Goal: Task Accomplishment & Management: Use online tool/utility

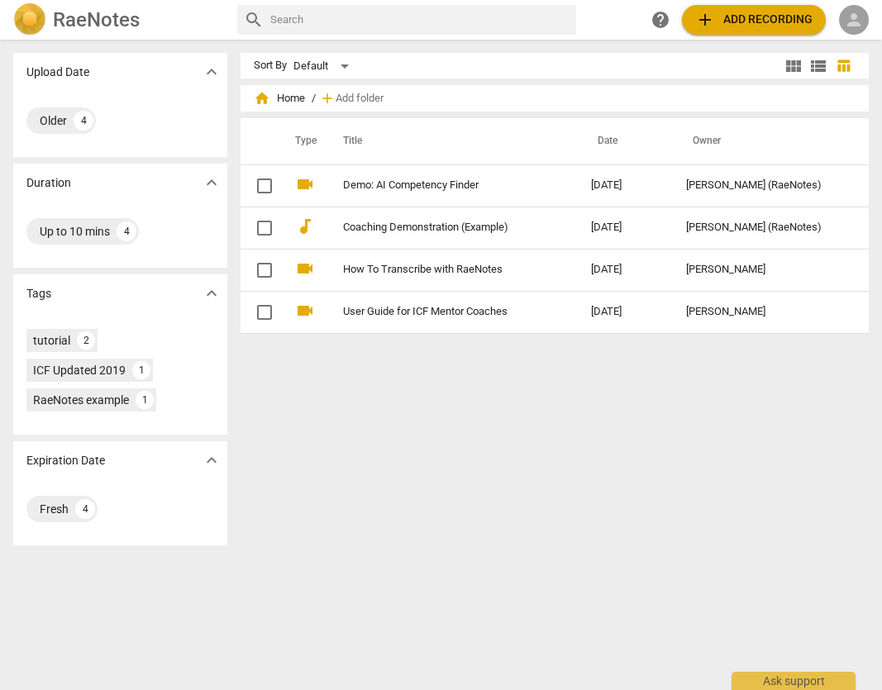
click at [572, 23] on span "person" at bounding box center [854, 20] width 20 height 20
click at [572, 38] on li "Login" at bounding box center [840, 40] width 60 height 40
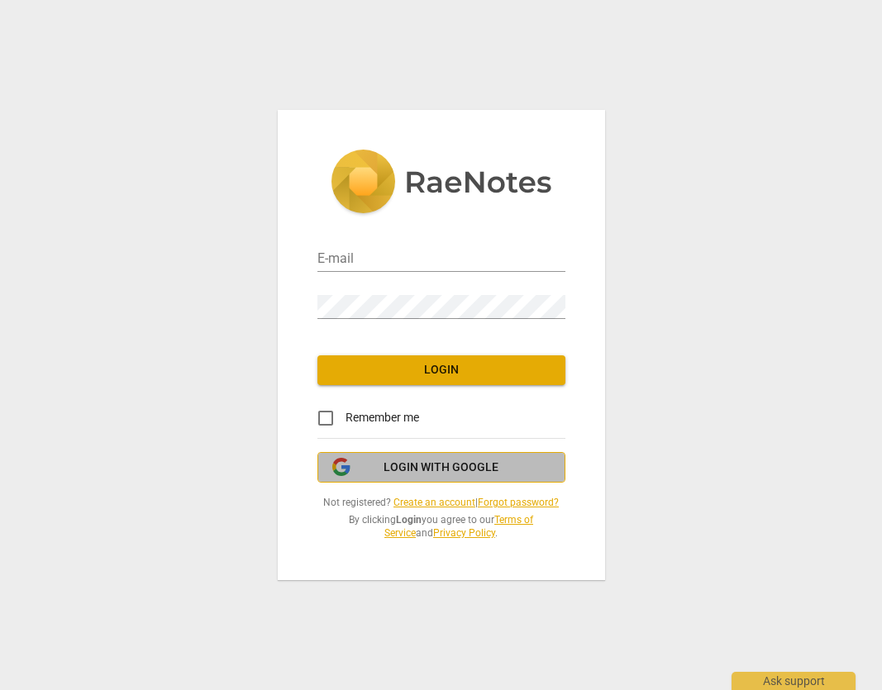
click at [451, 474] on span "Login with Google" at bounding box center [441, 468] width 115 height 17
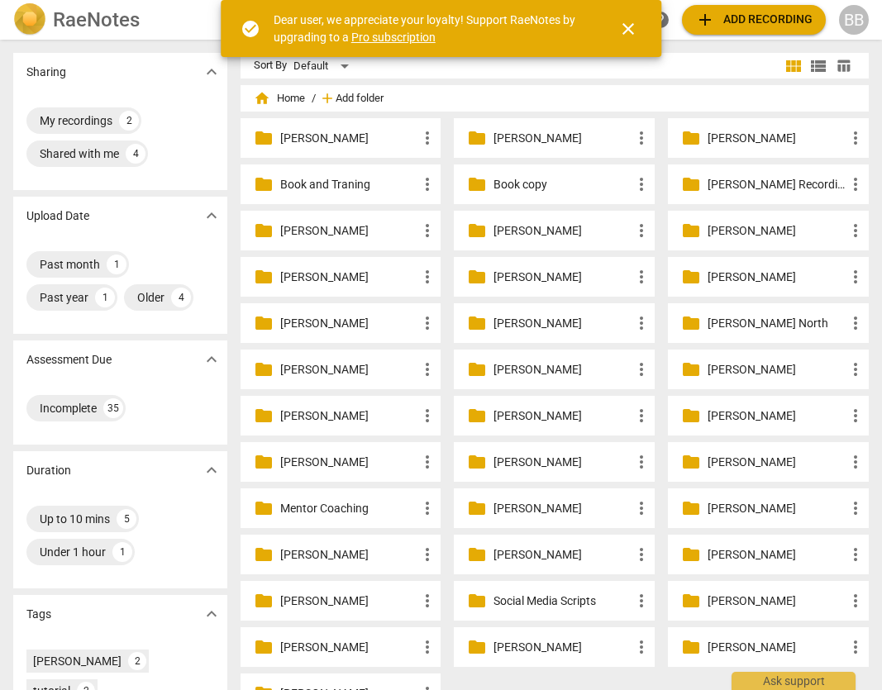
click at [350, 97] on span "Add folder" at bounding box center [360, 99] width 48 height 12
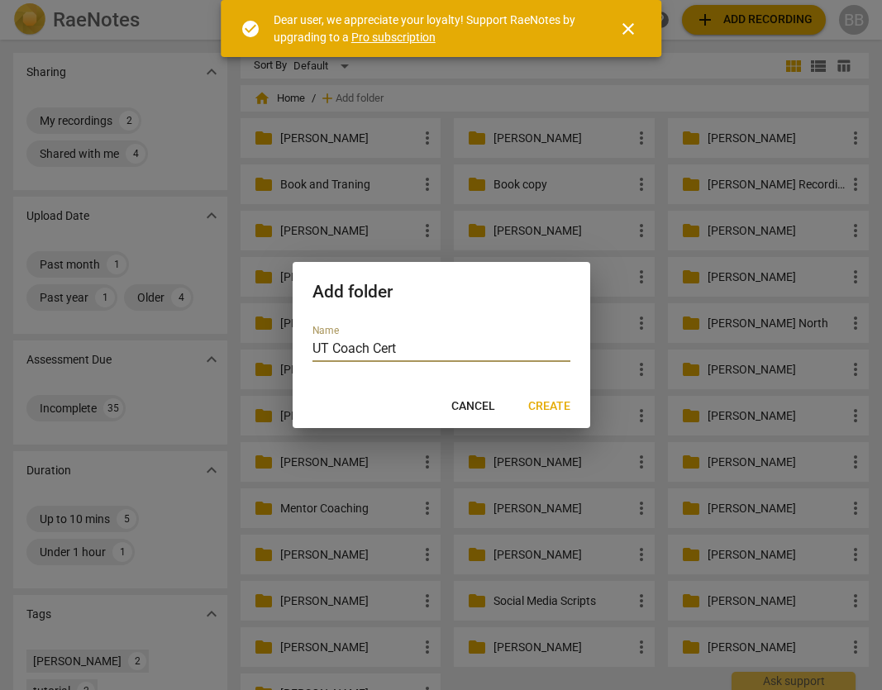
type input "UT Coach Cert"
click at [552, 405] on span "Create" at bounding box center [549, 406] width 42 height 17
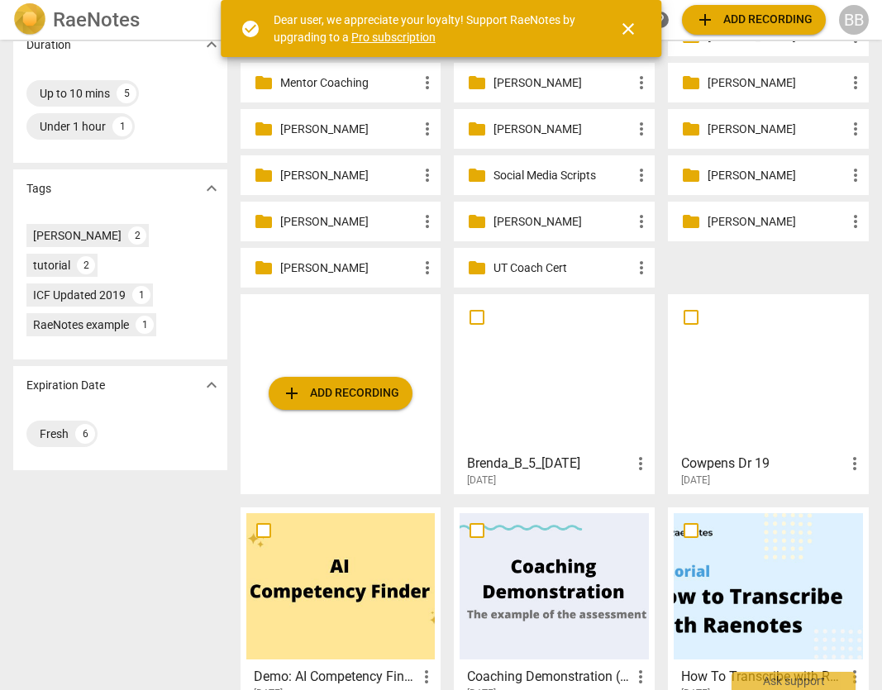
scroll to position [429, 0]
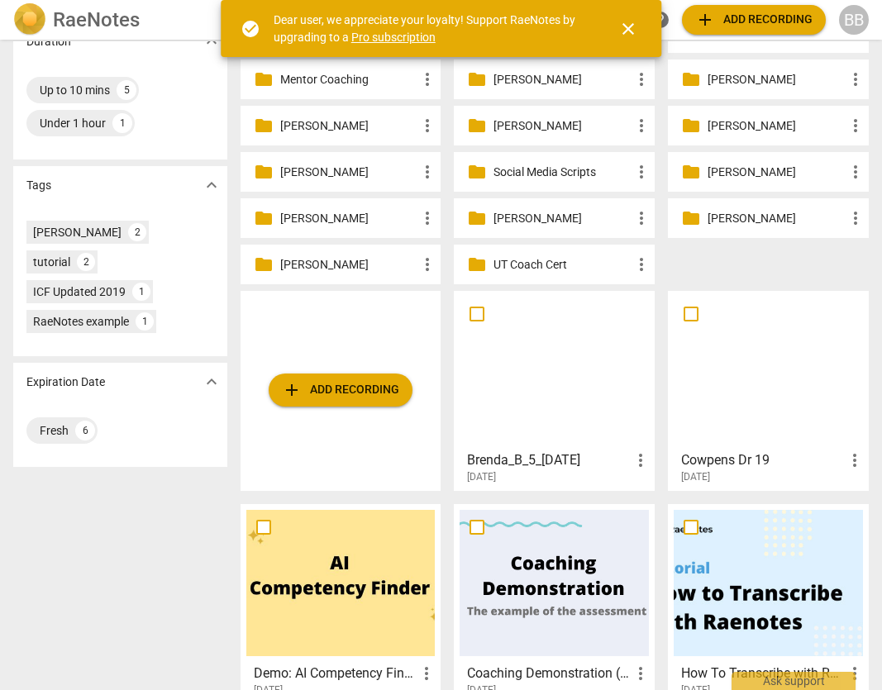
click at [567, 267] on p "UT Coach Cert" at bounding box center [563, 264] width 138 height 17
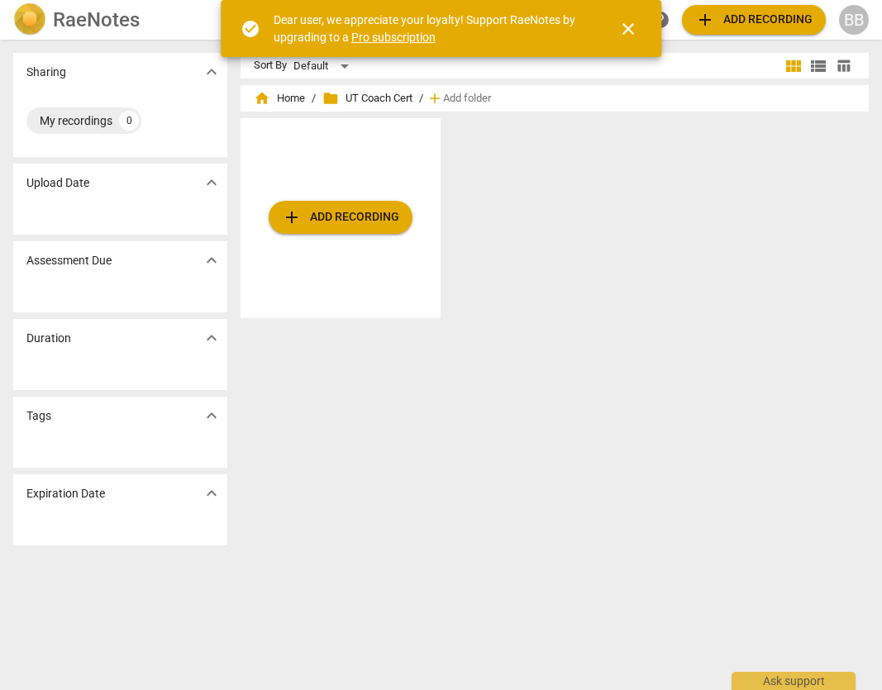
click at [348, 216] on span "add Add recording" at bounding box center [340, 218] width 117 height 20
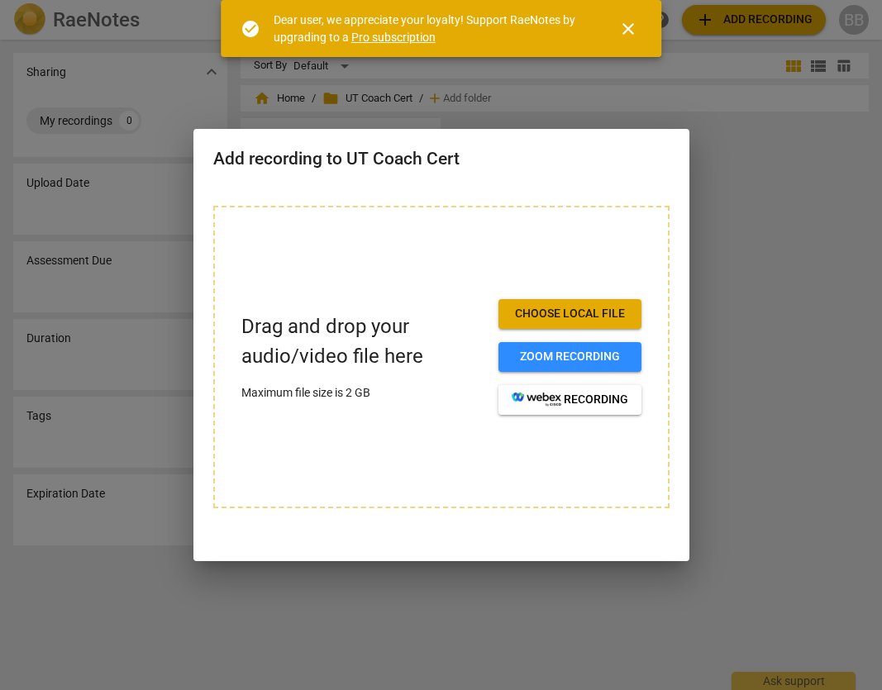
click at [559, 319] on span "Choose local file" at bounding box center [570, 314] width 117 height 17
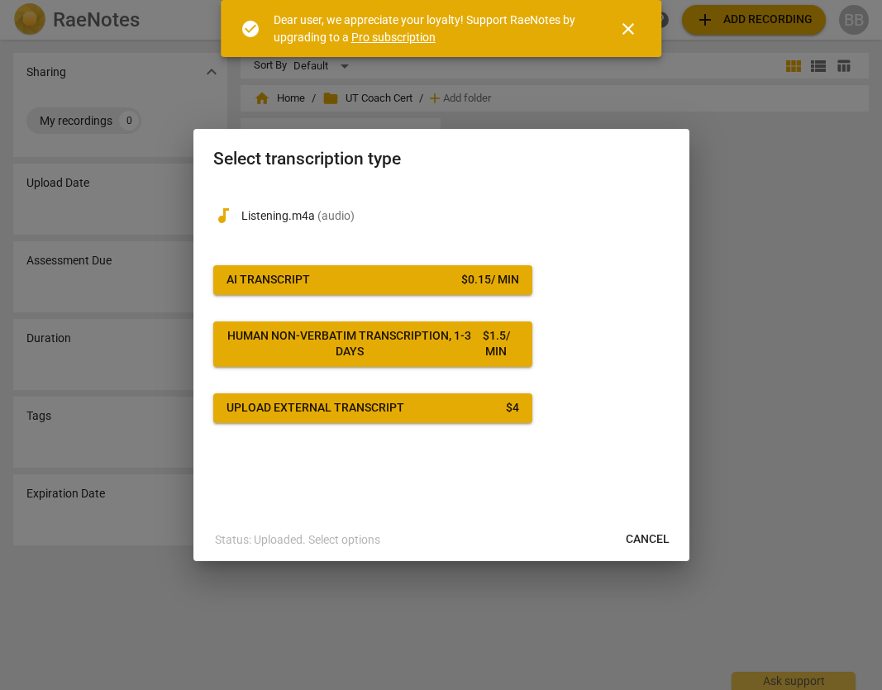
click at [415, 279] on span "AI Transcript $ 0.15 / min" at bounding box center [373, 280] width 293 height 17
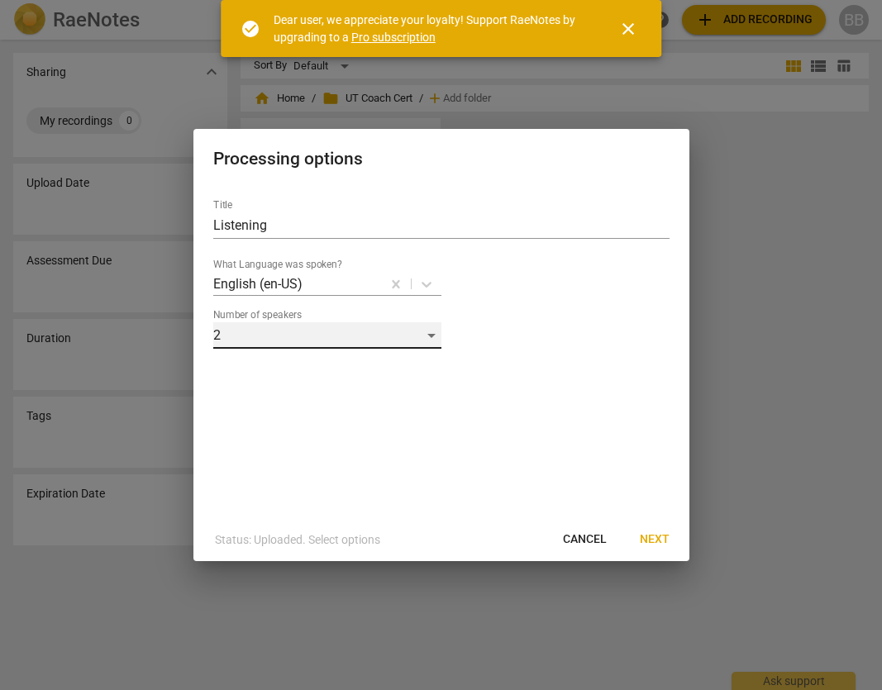
click at [432, 335] on div "2" at bounding box center [327, 335] width 228 height 26
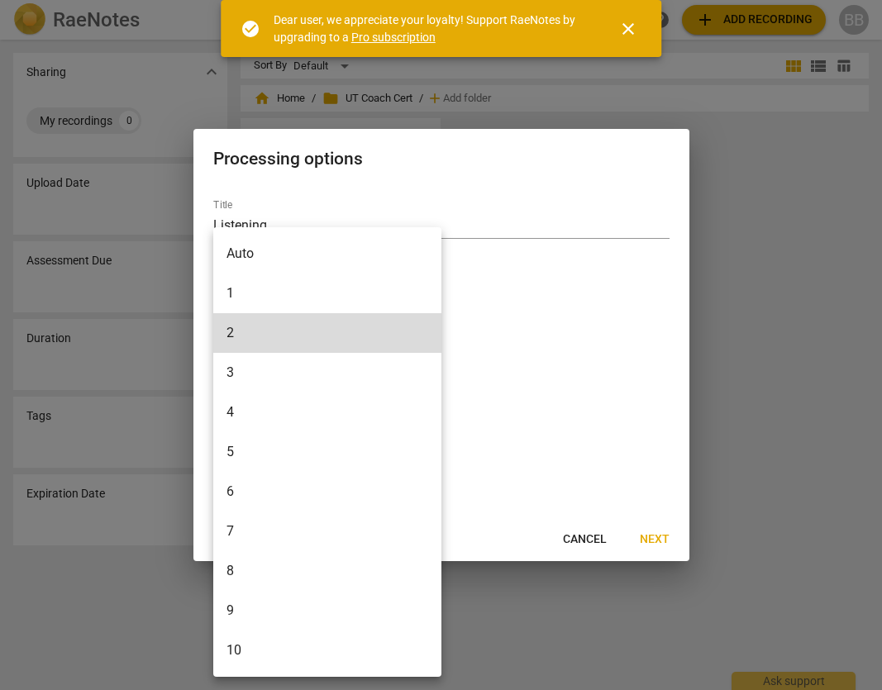
click at [305, 293] on li "1" at bounding box center [327, 294] width 228 height 40
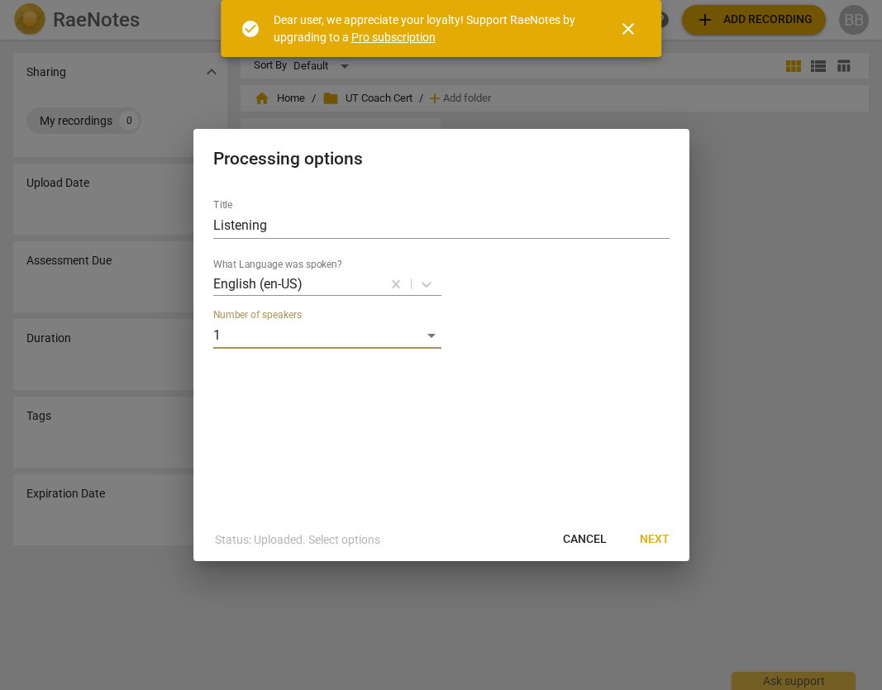
click at [656, 538] on span "Next" at bounding box center [655, 540] width 30 height 17
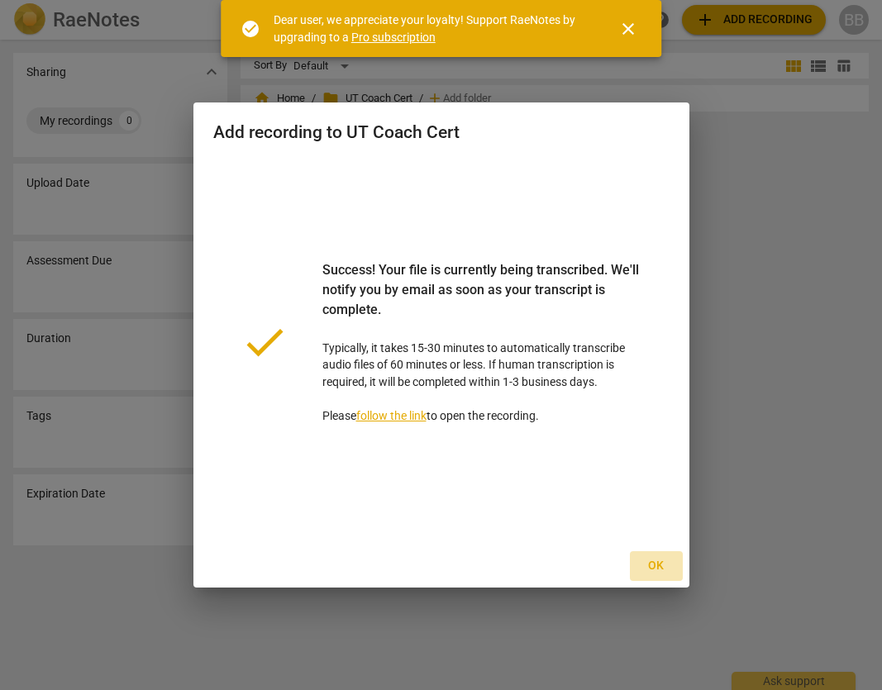
click at [652, 570] on span "Ok" at bounding box center [656, 566] width 26 height 17
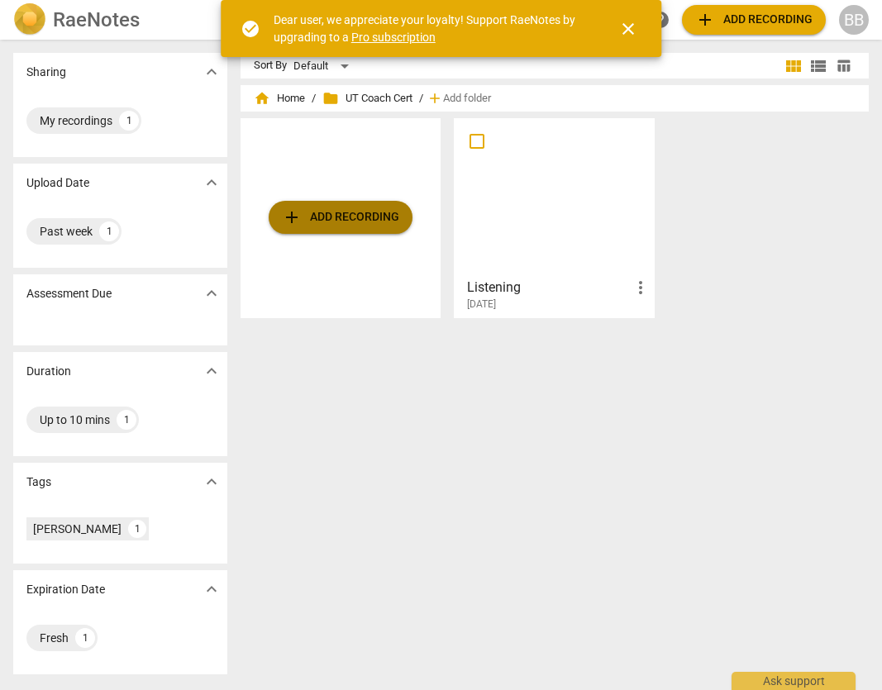
click at [345, 223] on span "add Add recording" at bounding box center [340, 218] width 117 height 20
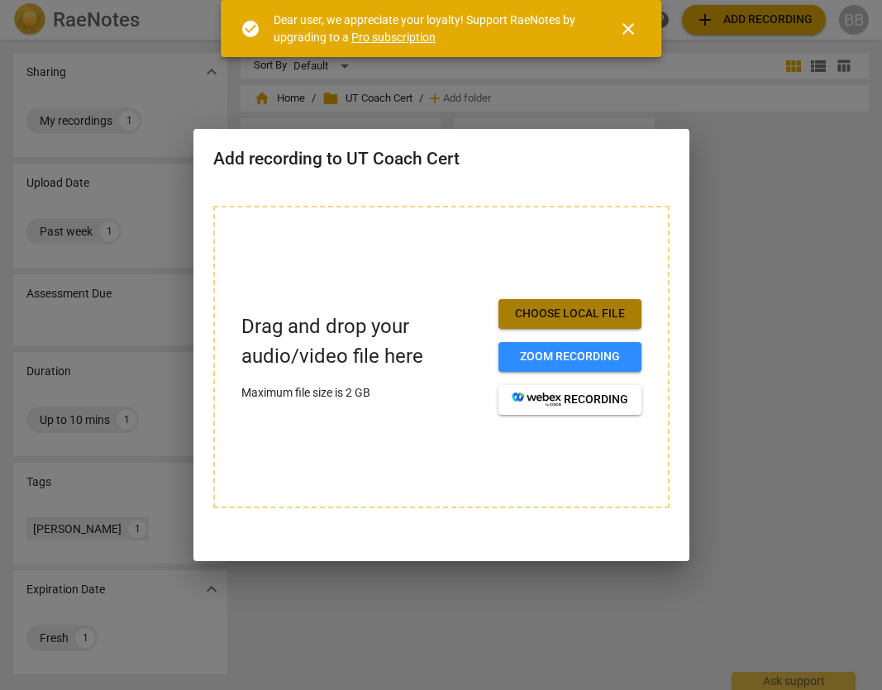
click at [572, 317] on span "Choose local file" at bounding box center [570, 314] width 117 height 17
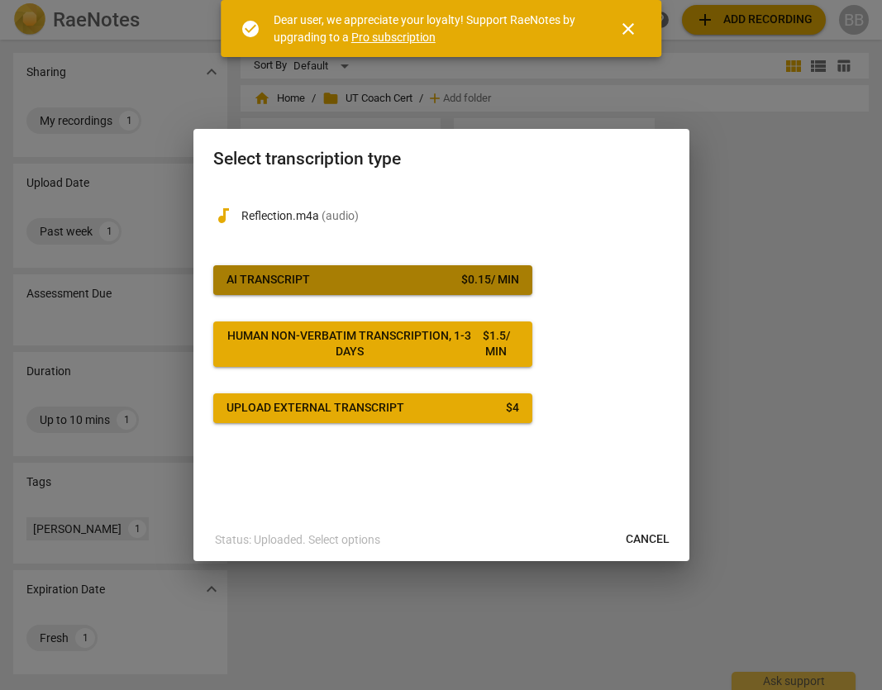
click at [510, 282] on div "$ 0.15 / min" at bounding box center [490, 280] width 58 height 17
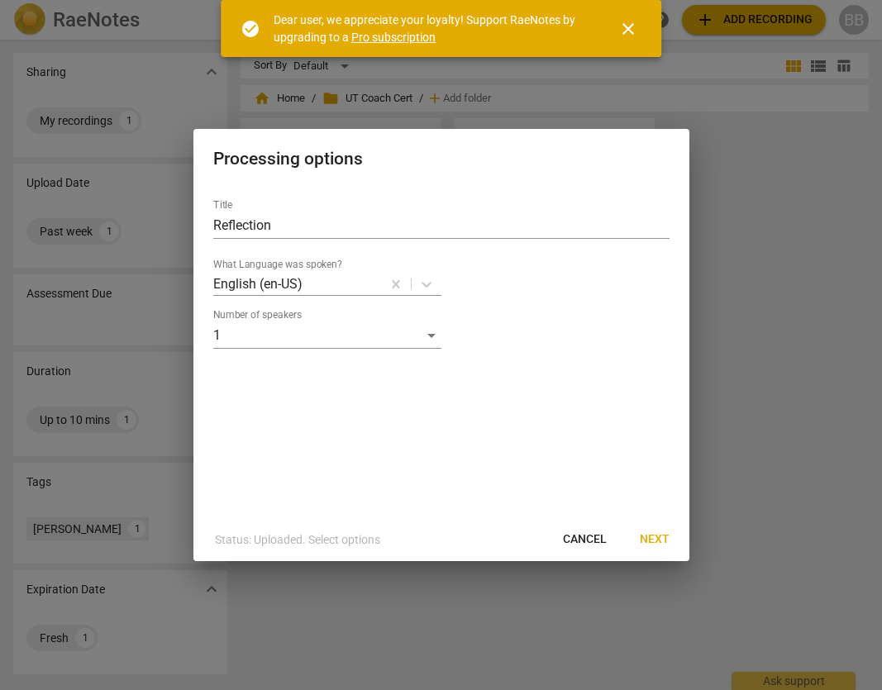
click at [651, 539] on span "Next" at bounding box center [655, 540] width 30 height 17
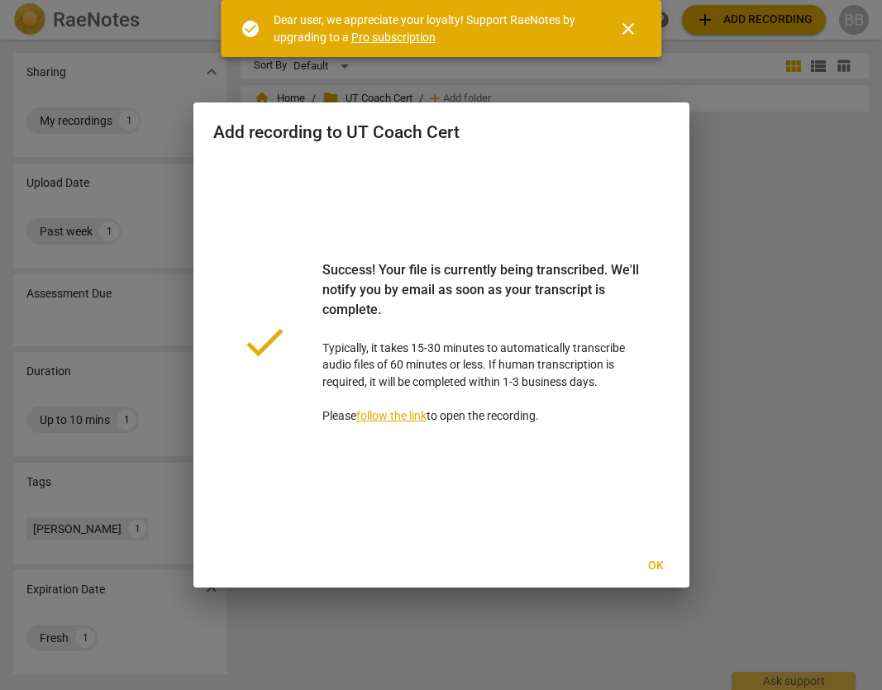
click at [656, 567] on span "Ok" at bounding box center [656, 566] width 26 height 17
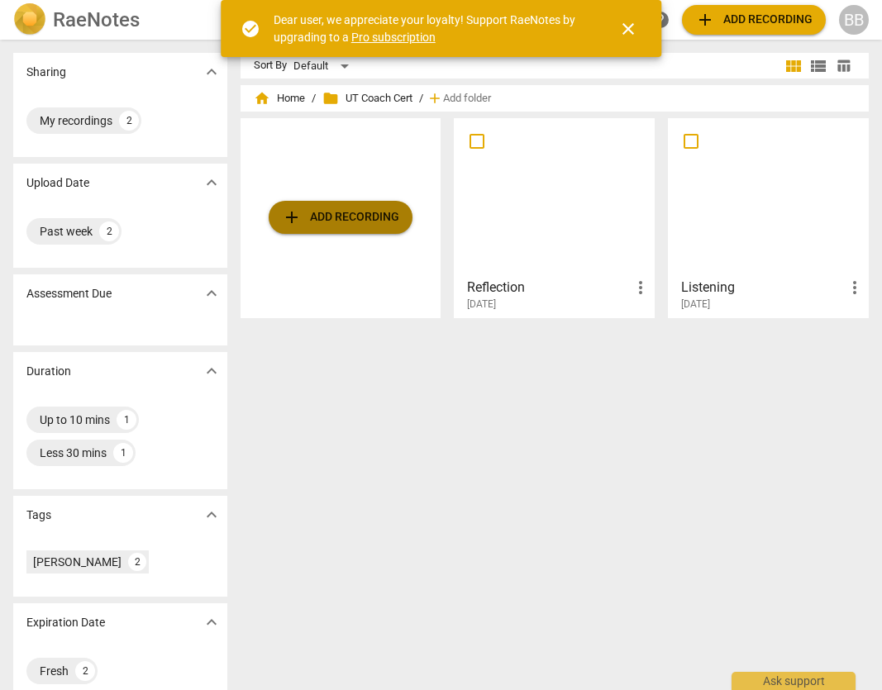
click at [354, 218] on span "add Add recording" at bounding box center [340, 218] width 117 height 20
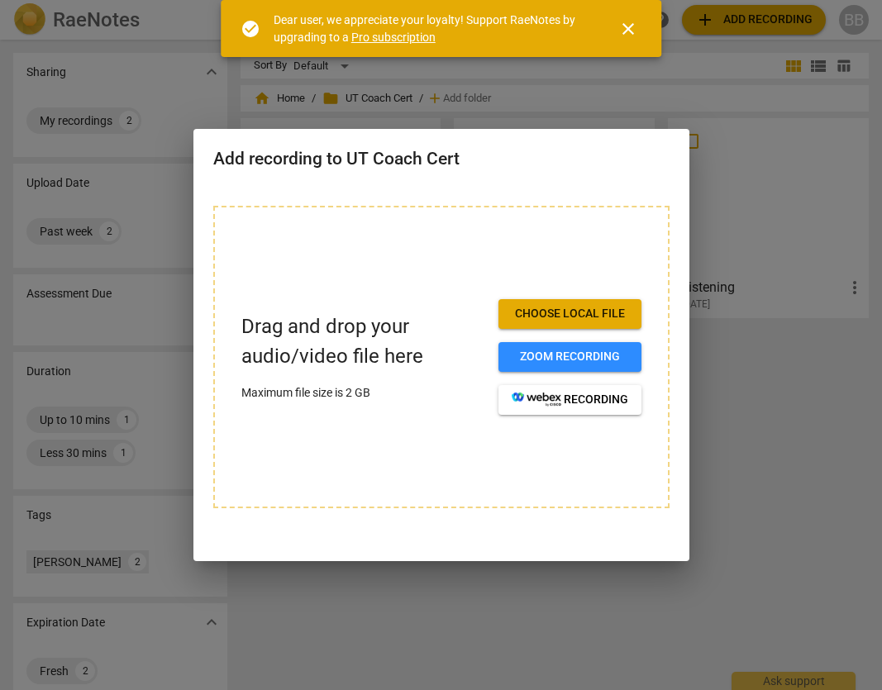
click at [542, 320] on span "Choose local file" at bounding box center [570, 314] width 117 height 17
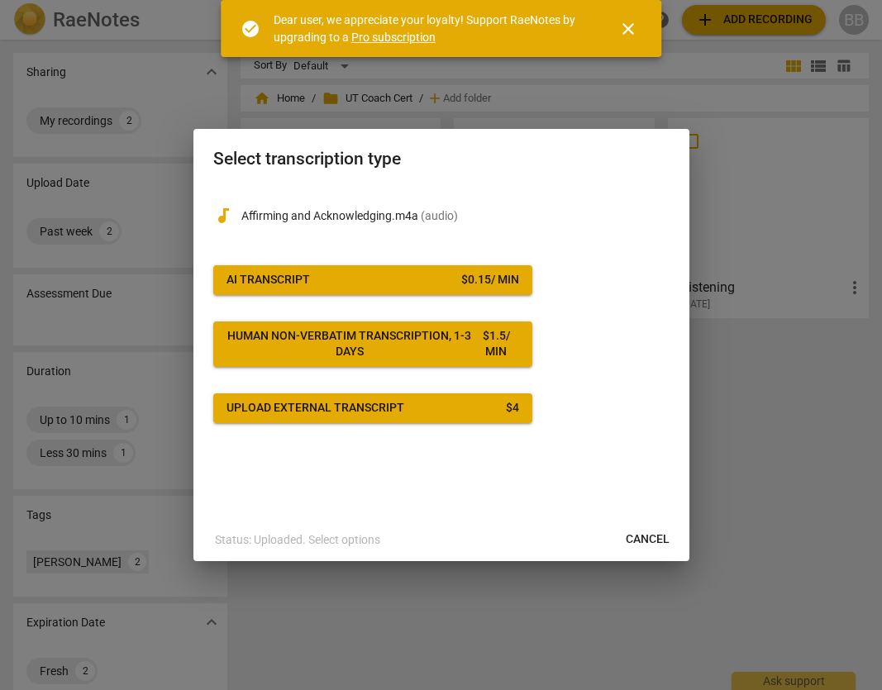
click at [434, 285] on span "AI Transcript $ 0.15 / min" at bounding box center [373, 280] width 293 height 17
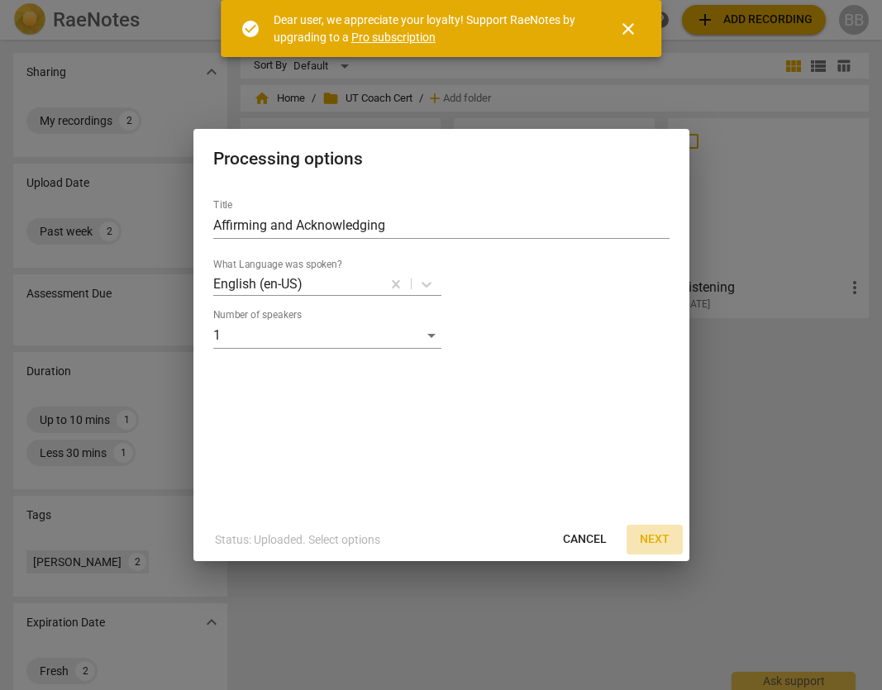
click at [655, 537] on span "Next" at bounding box center [655, 540] width 30 height 17
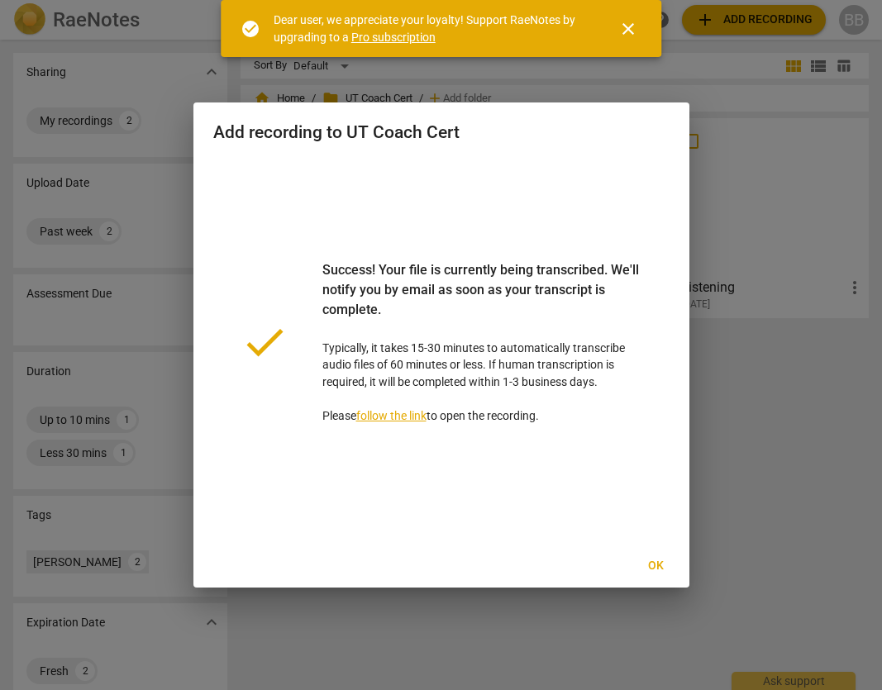
click at [660, 565] on span "Ok" at bounding box center [656, 566] width 26 height 17
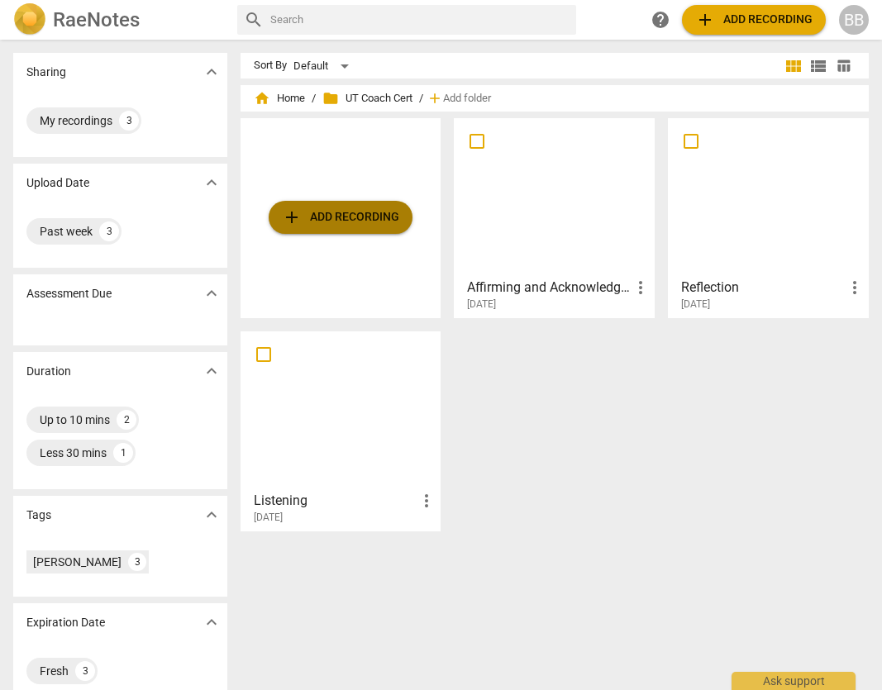
click at [349, 233] on button "add Add recording" at bounding box center [341, 217] width 144 height 33
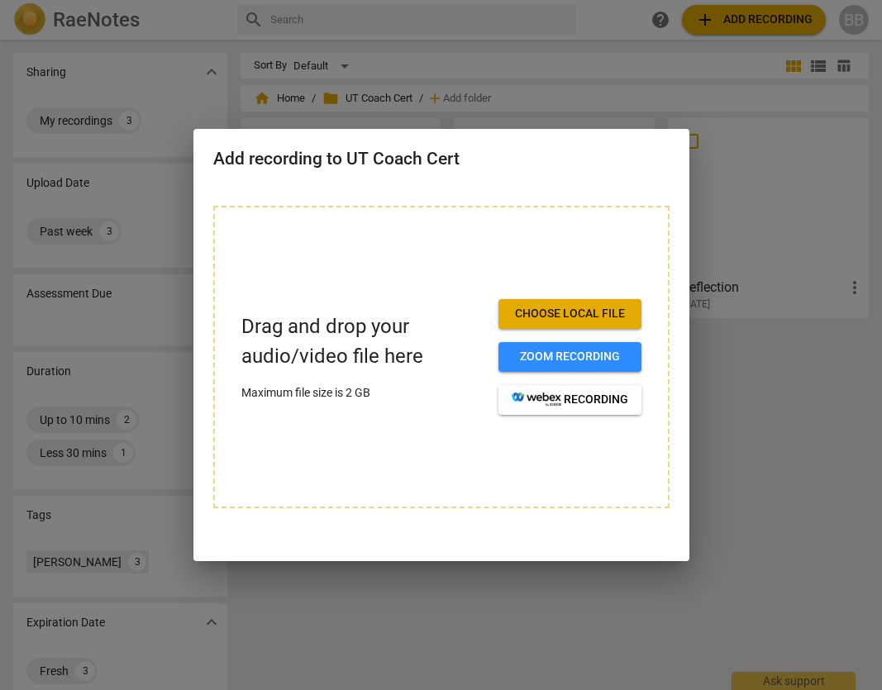
click at [545, 316] on span "Choose local file" at bounding box center [570, 314] width 117 height 17
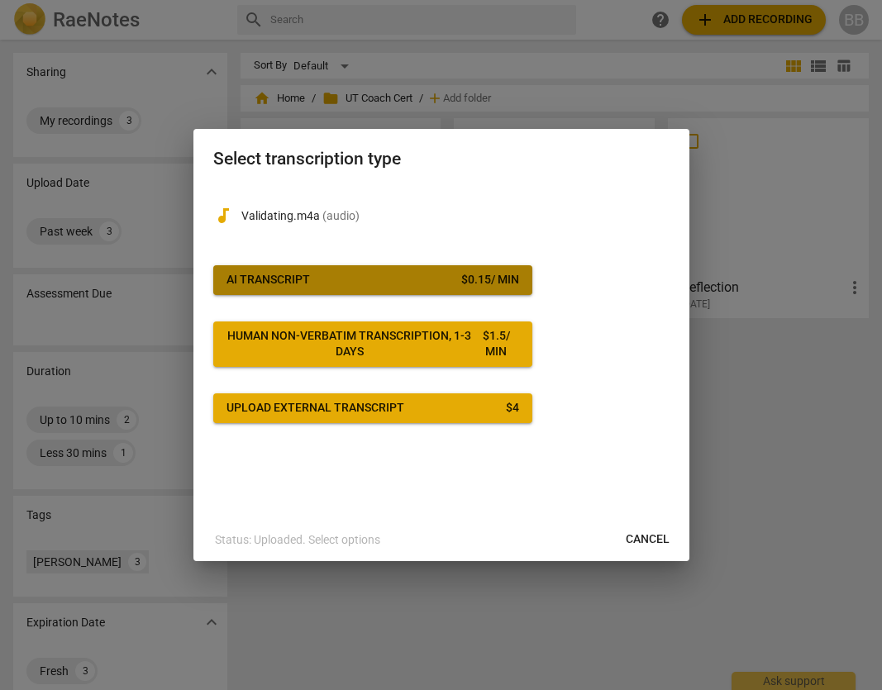
click at [390, 279] on span "AI Transcript $ 0.15 / min" at bounding box center [373, 280] width 293 height 17
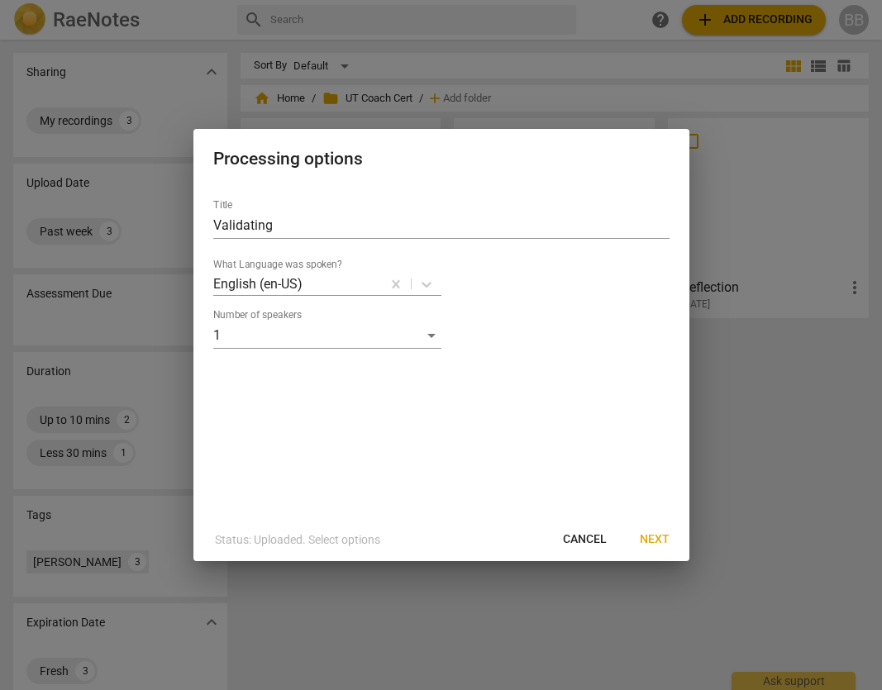
click at [661, 544] on span "Next" at bounding box center [655, 540] width 30 height 17
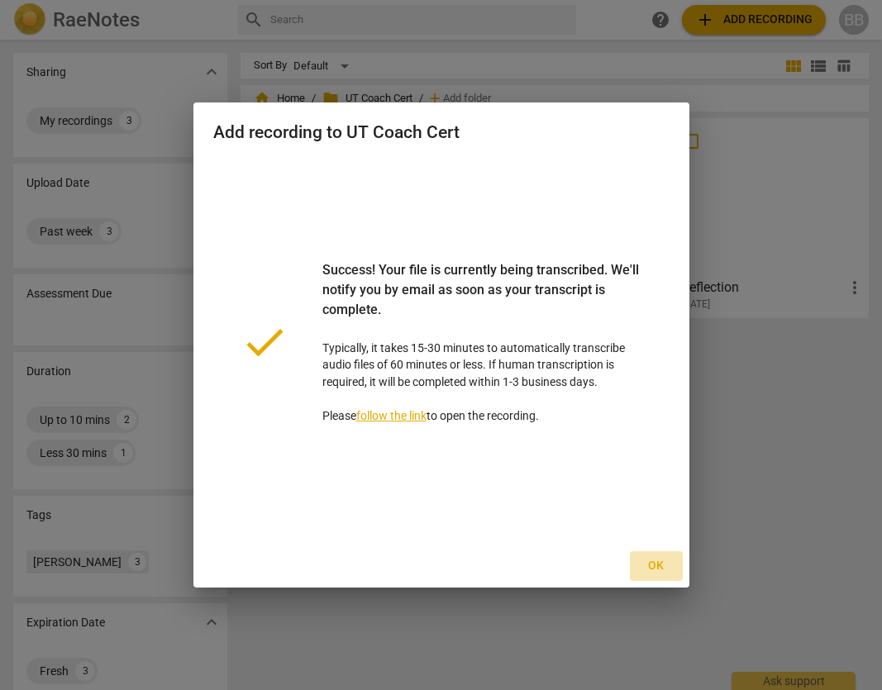
click at [658, 565] on span "Ok" at bounding box center [656, 566] width 26 height 17
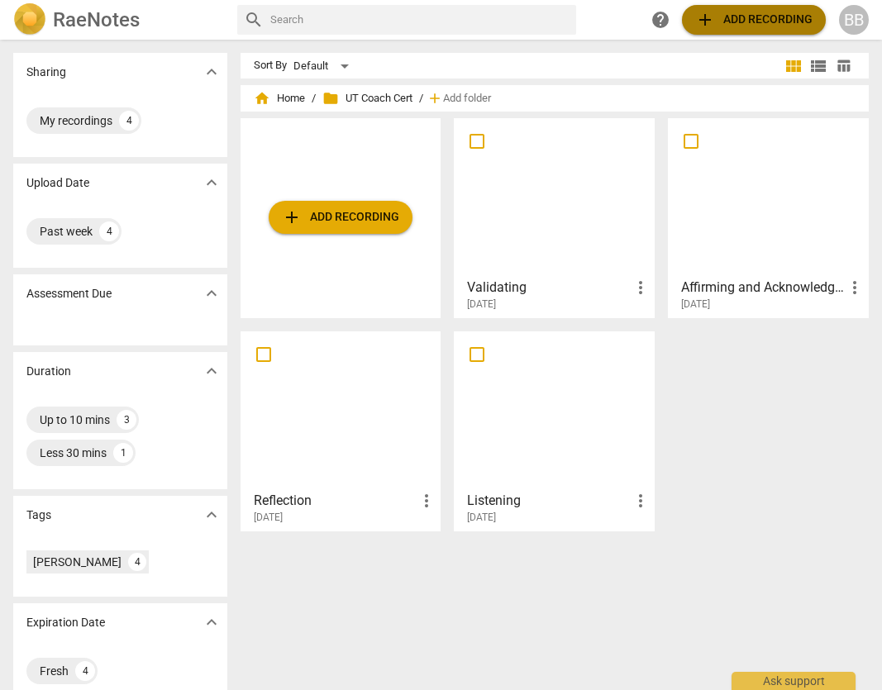
click at [746, 19] on span "add Add recording" at bounding box center [753, 20] width 117 height 20
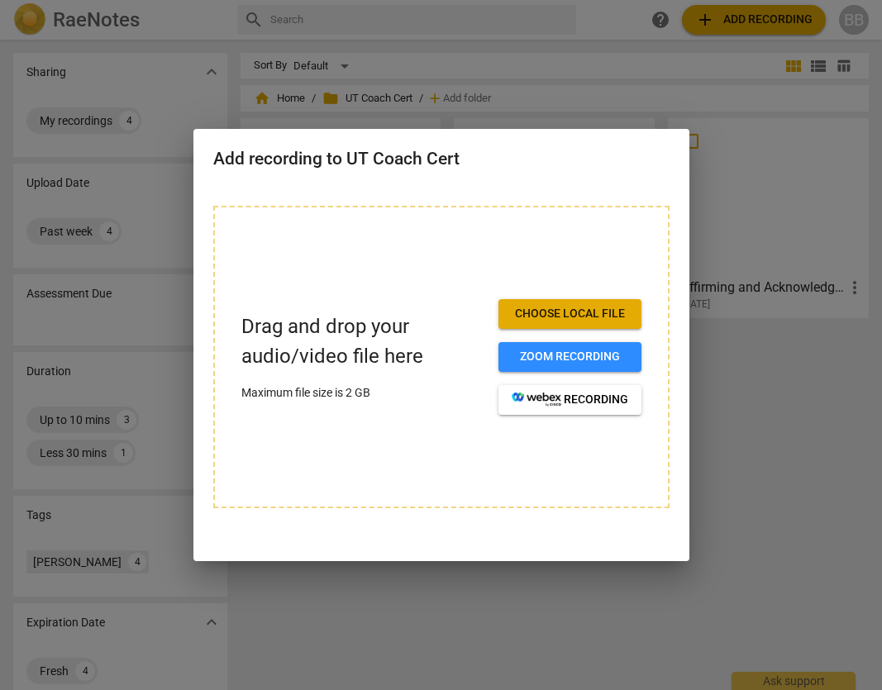
click at [594, 314] on span "Choose local file" at bounding box center [570, 314] width 117 height 17
click at [782, 472] on div at bounding box center [441, 345] width 882 height 690
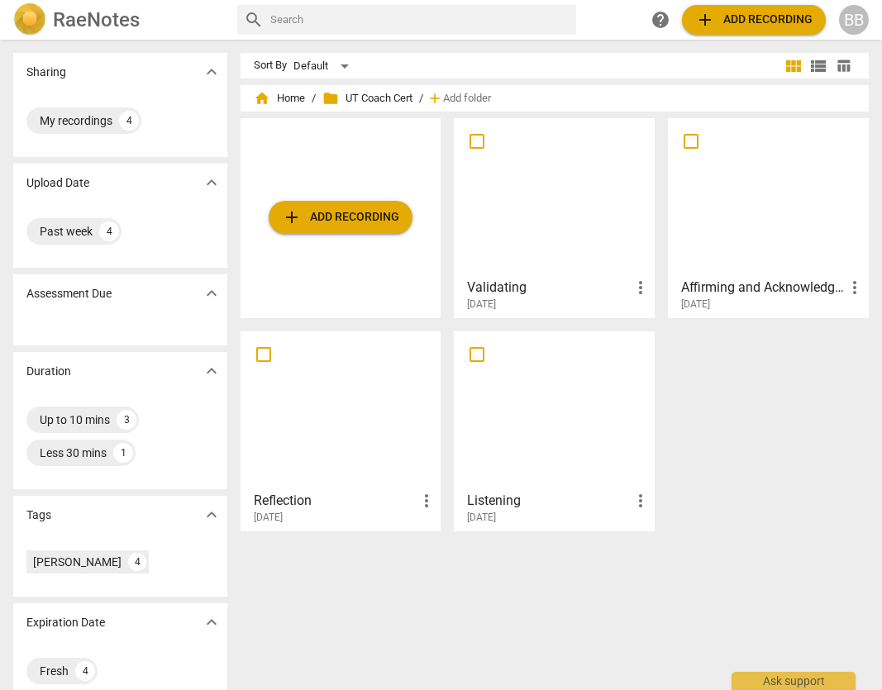
click at [764, 21] on span "add Add recording" at bounding box center [753, 20] width 117 height 20
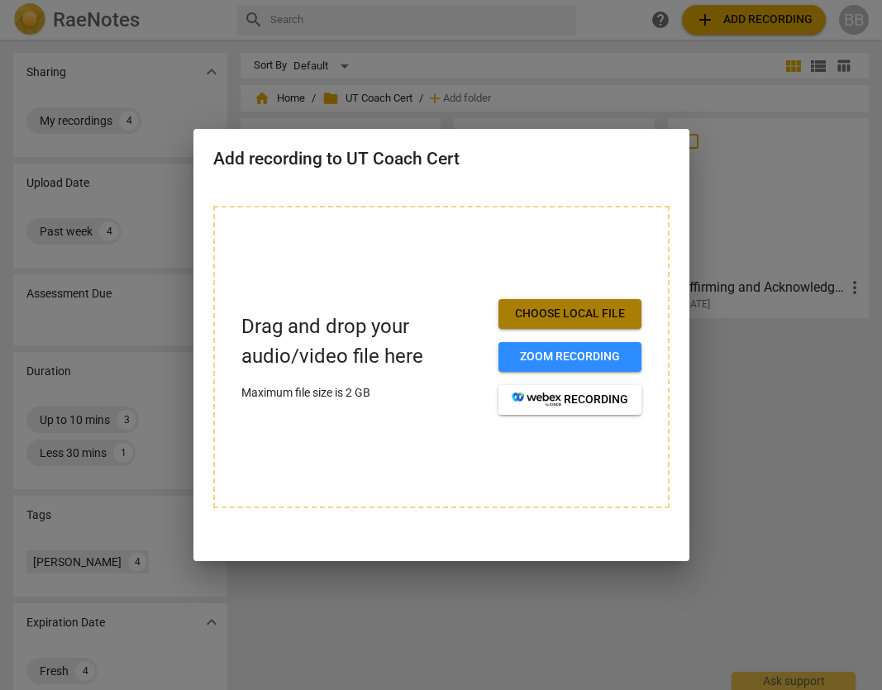
click at [557, 320] on span "Choose local file" at bounding box center [570, 314] width 117 height 17
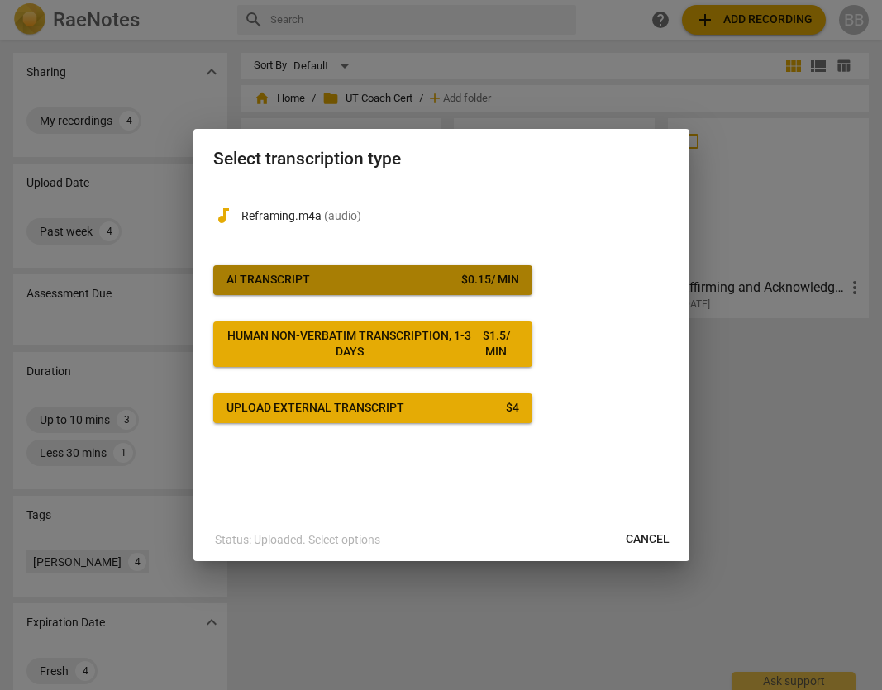
click at [342, 275] on span "AI Transcript $ 0.15 / min" at bounding box center [373, 280] width 293 height 17
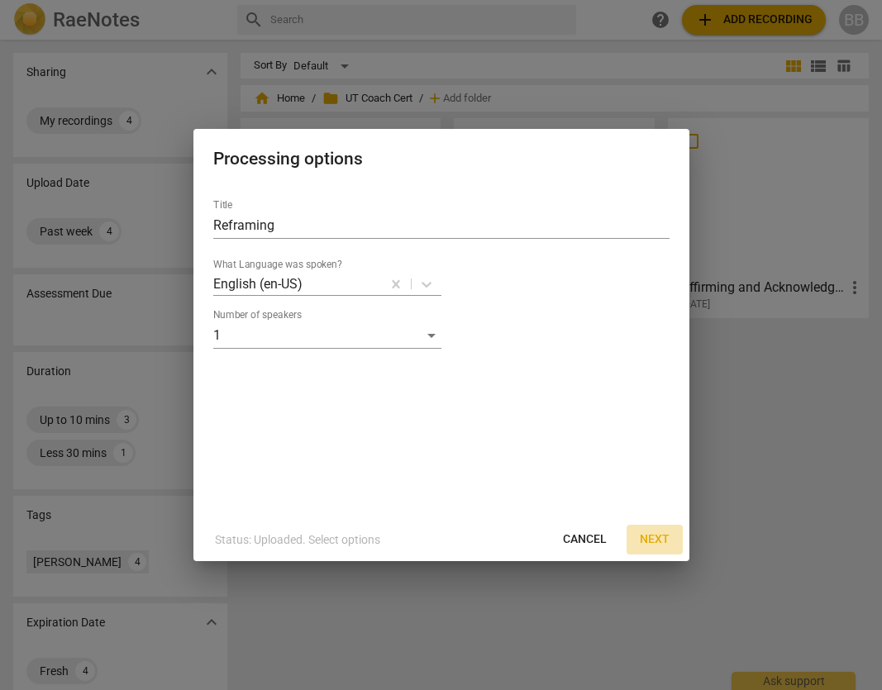
click at [653, 543] on span "Next" at bounding box center [655, 540] width 30 height 17
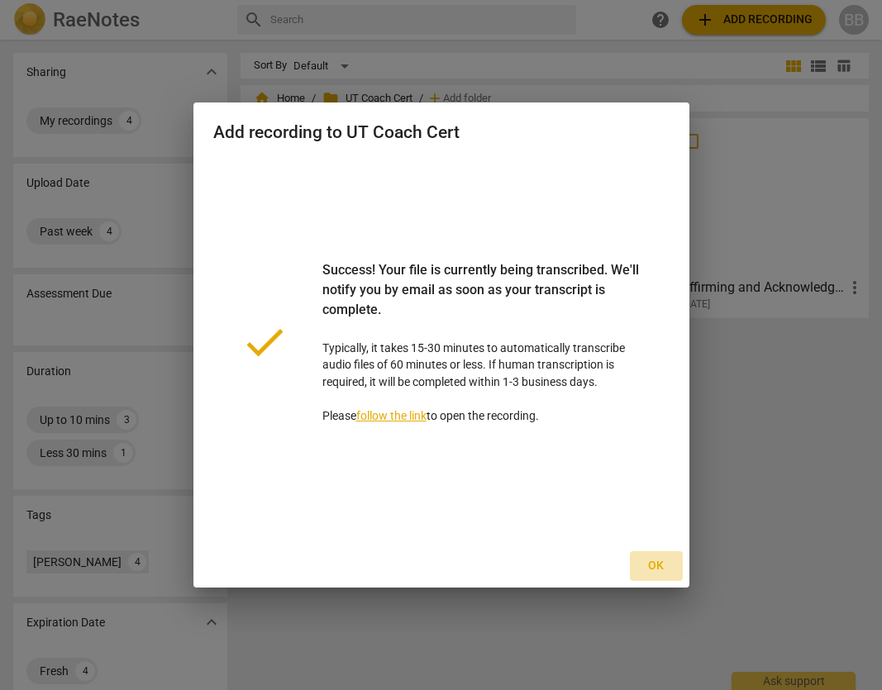
click at [656, 571] on span "Ok" at bounding box center [656, 566] width 26 height 17
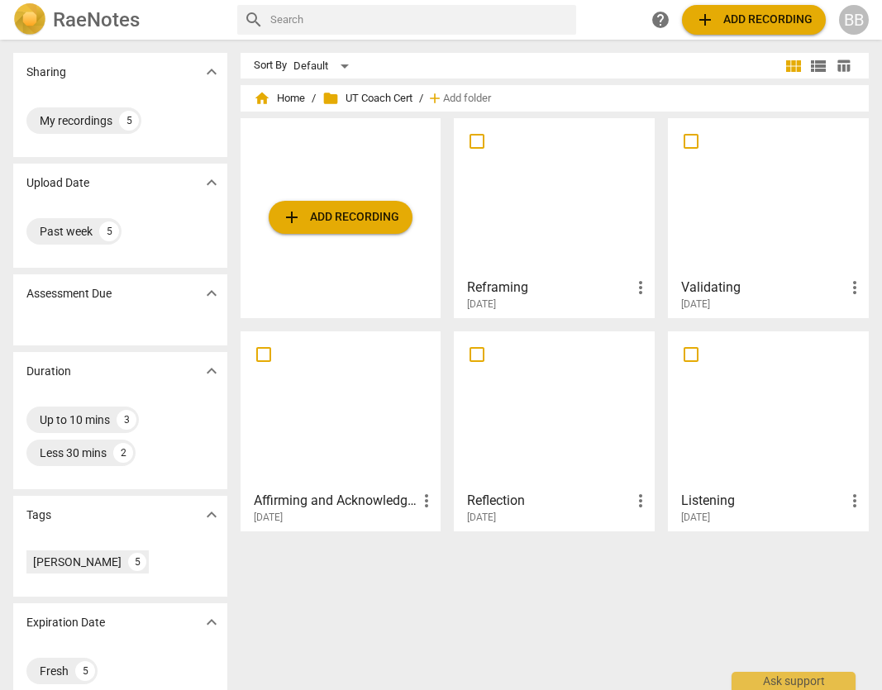
click at [365, 222] on span "add Add recording" at bounding box center [340, 218] width 117 height 20
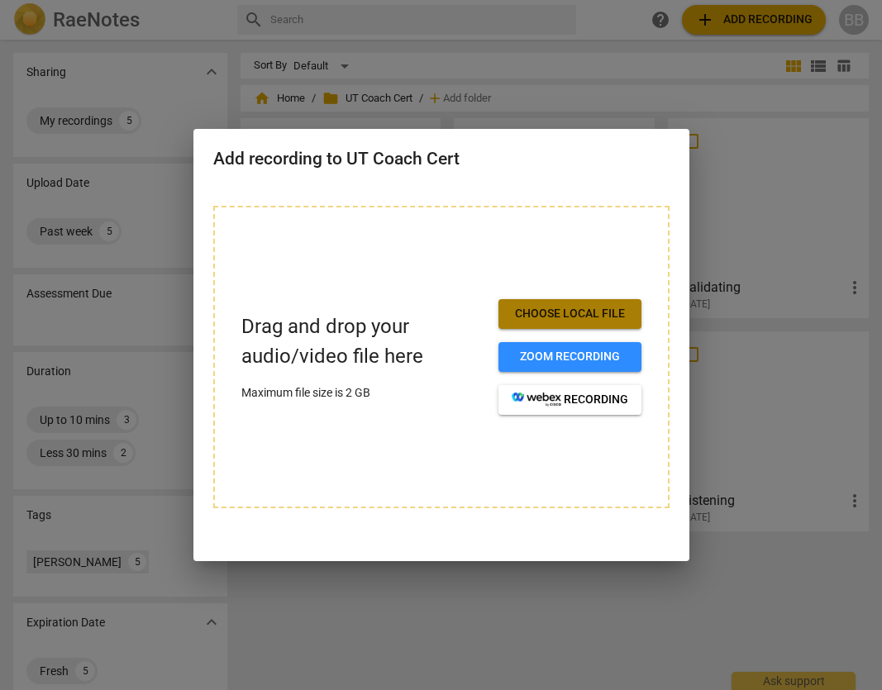
click at [575, 309] on span "Choose local file" at bounding box center [570, 314] width 117 height 17
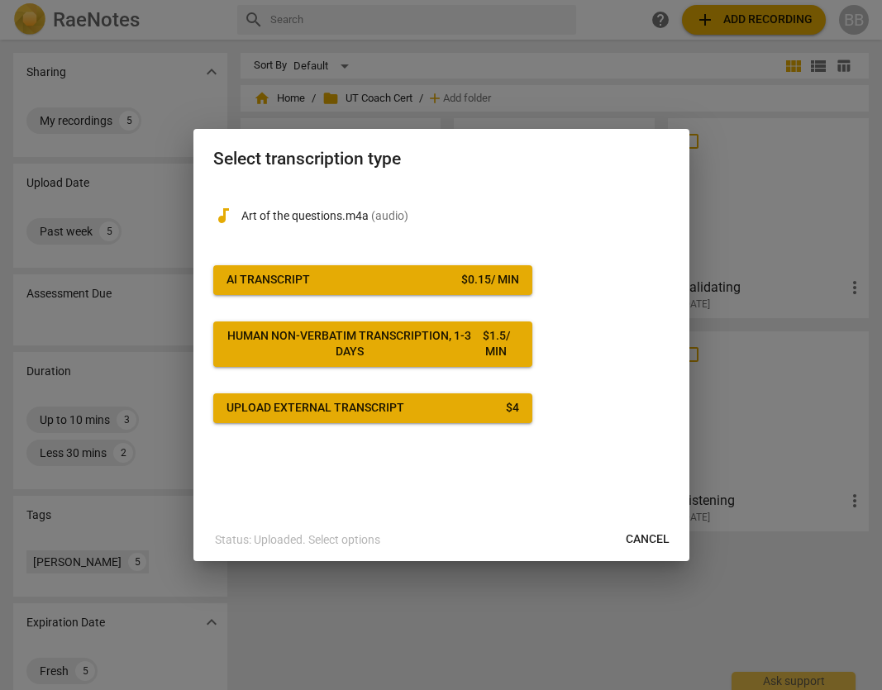
click at [434, 285] on span "AI Transcript $ 0.15 / min" at bounding box center [373, 280] width 293 height 17
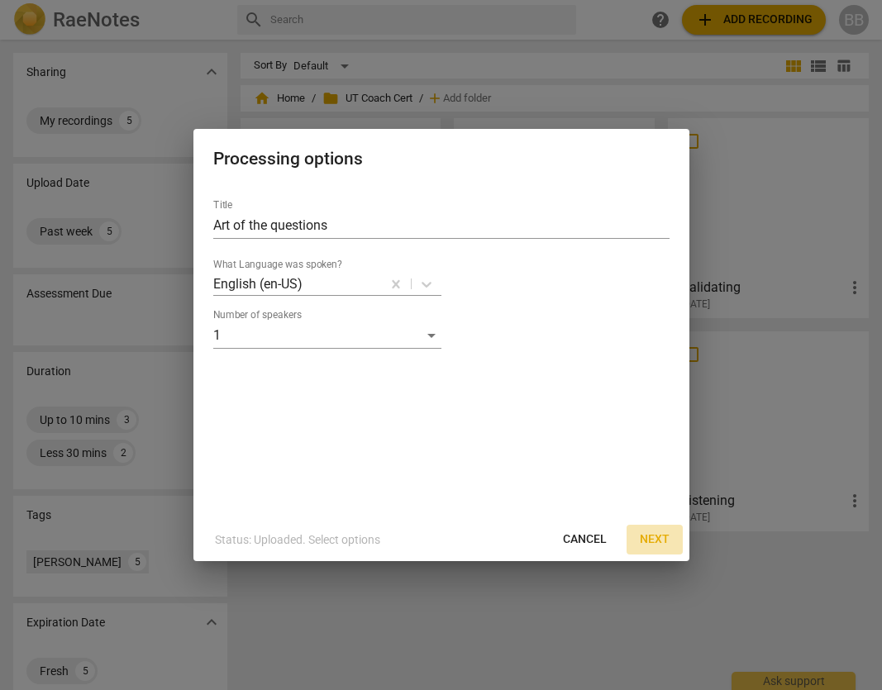
click at [663, 542] on span "Next" at bounding box center [655, 540] width 30 height 17
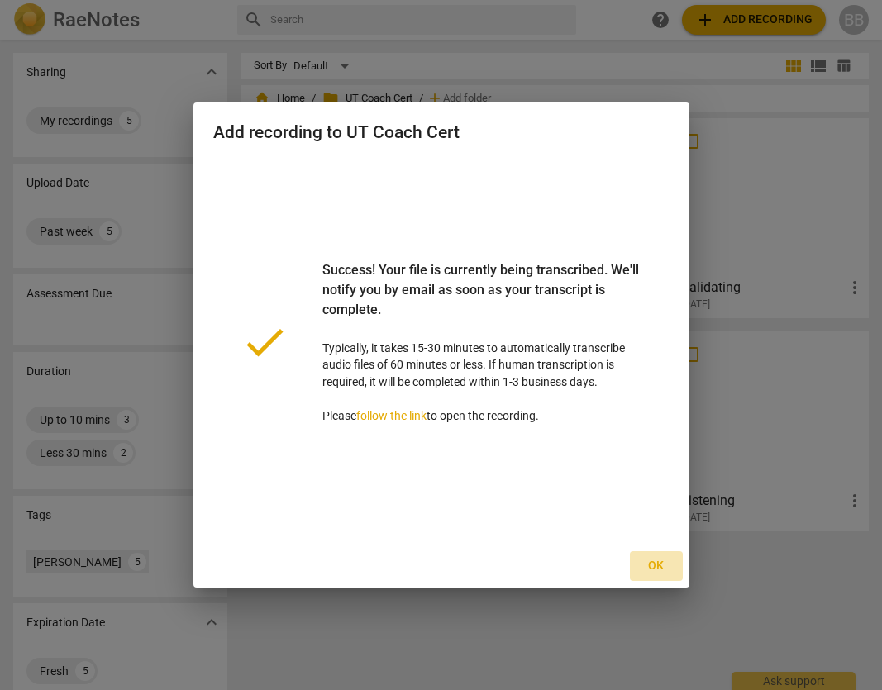
click at [654, 565] on span "Ok" at bounding box center [656, 566] width 26 height 17
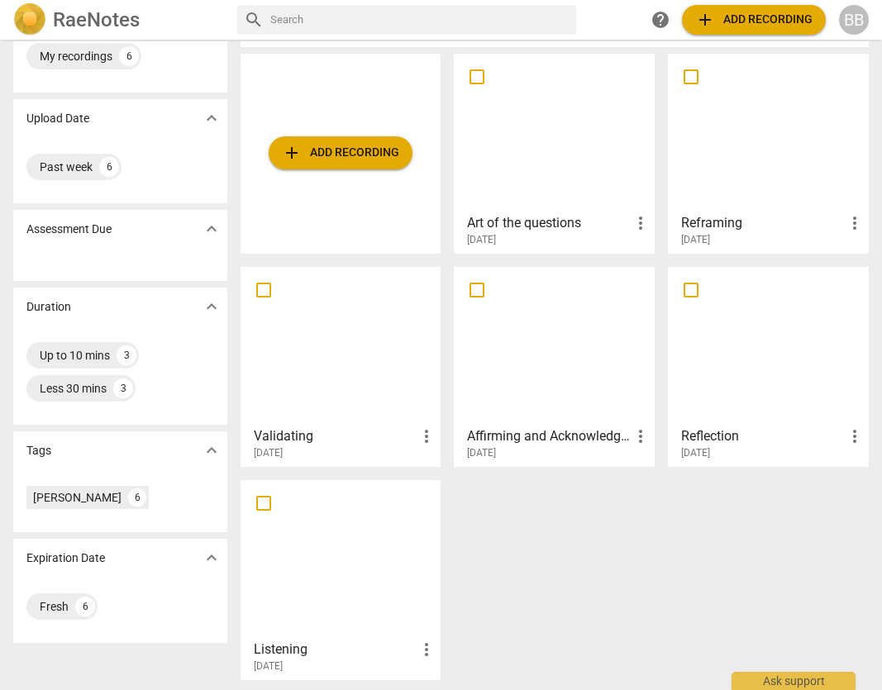
scroll to position [68, 0]
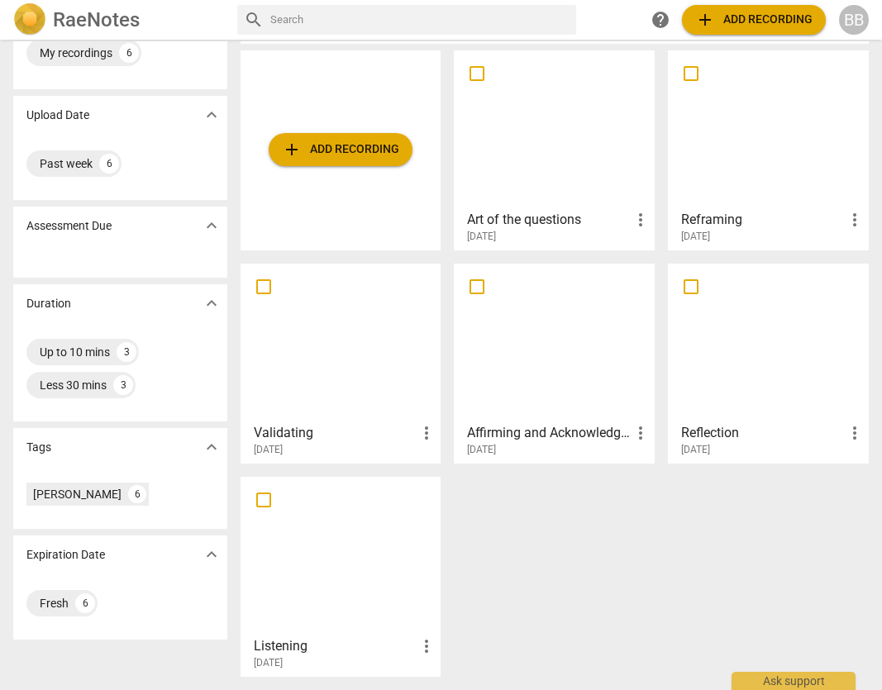
click at [567, 115] on div at bounding box center [554, 129] width 189 height 146
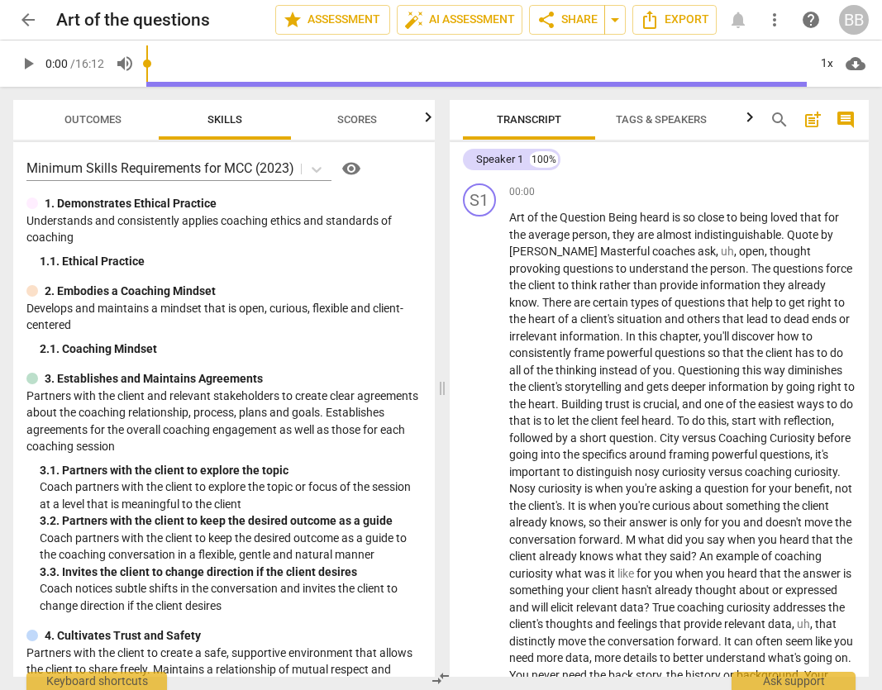
click at [28, 13] on span "arrow_back" at bounding box center [28, 20] width 20 height 20
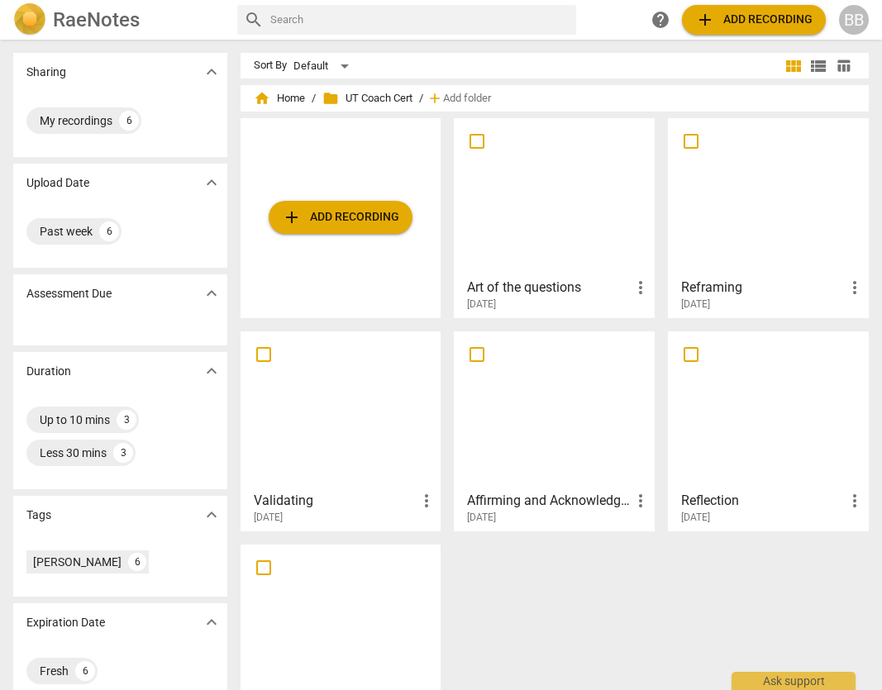
click at [735, 20] on span "add Add recording" at bounding box center [753, 20] width 117 height 20
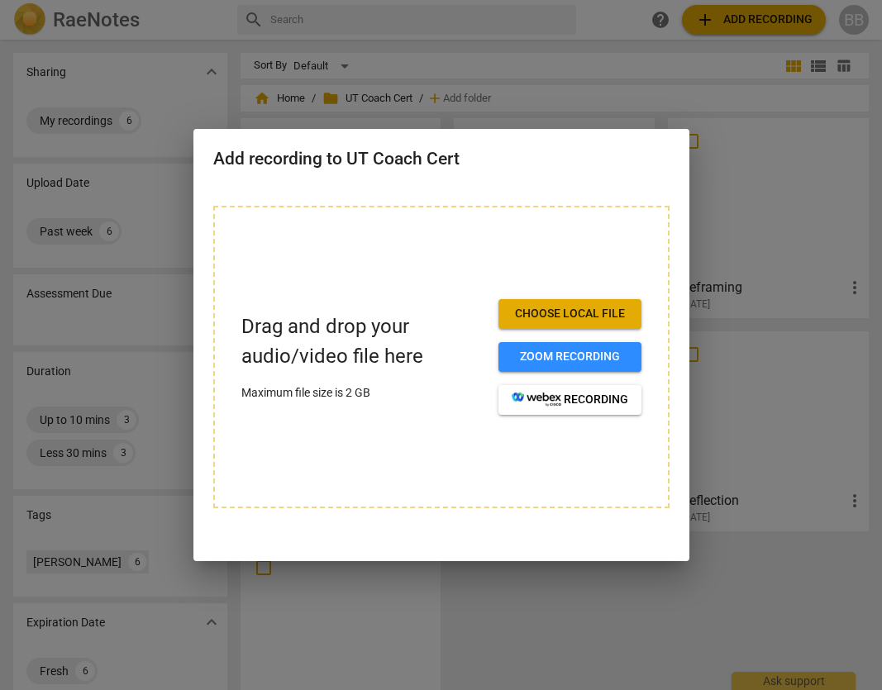
click at [522, 322] on button "Choose local file" at bounding box center [570, 314] width 143 height 30
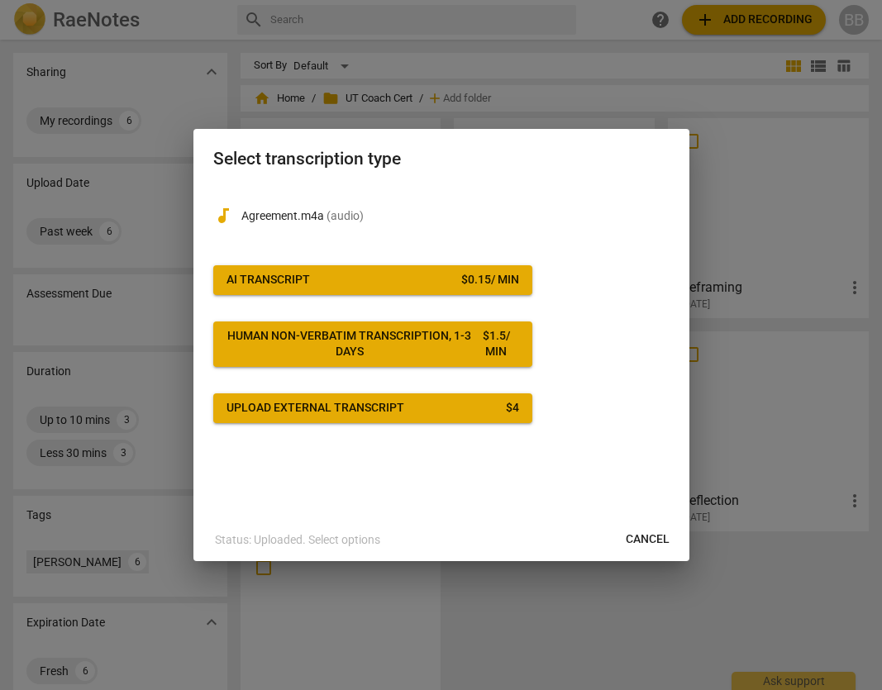
click at [418, 284] on span "AI Transcript $ 0.15 / min" at bounding box center [373, 280] width 293 height 17
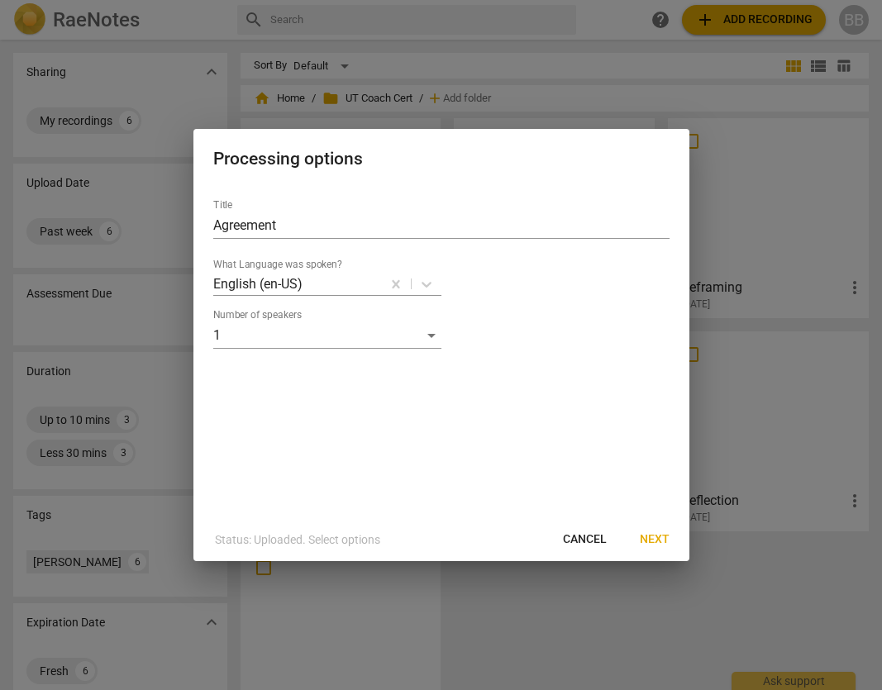
click at [658, 540] on span "Next" at bounding box center [655, 540] width 30 height 17
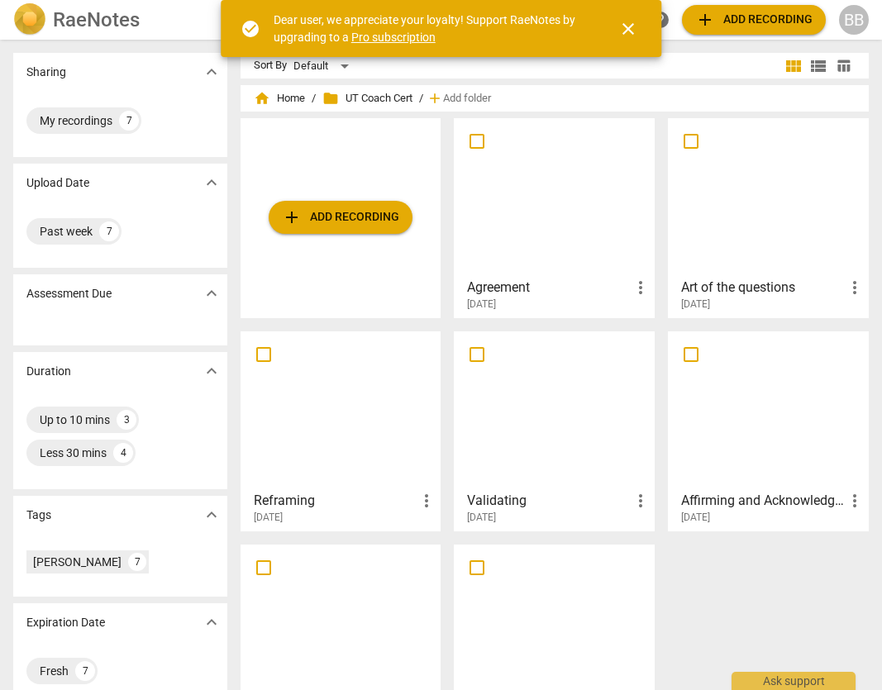
click at [629, 31] on span "close" at bounding box center [628, 29] width 20 height 20
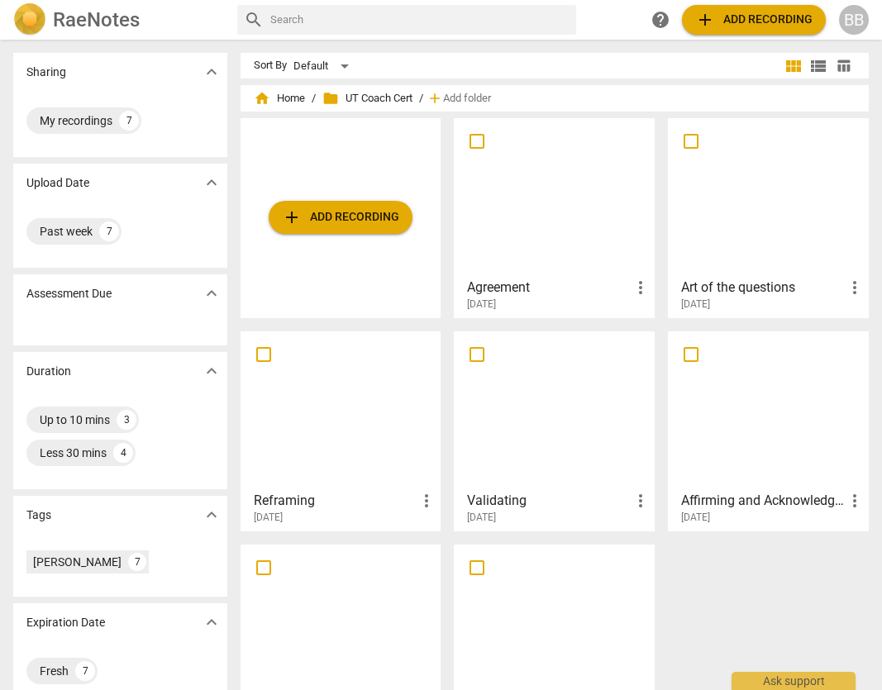
click at [591, 189] on div at bounding box center [554, 197] width 189 height 146
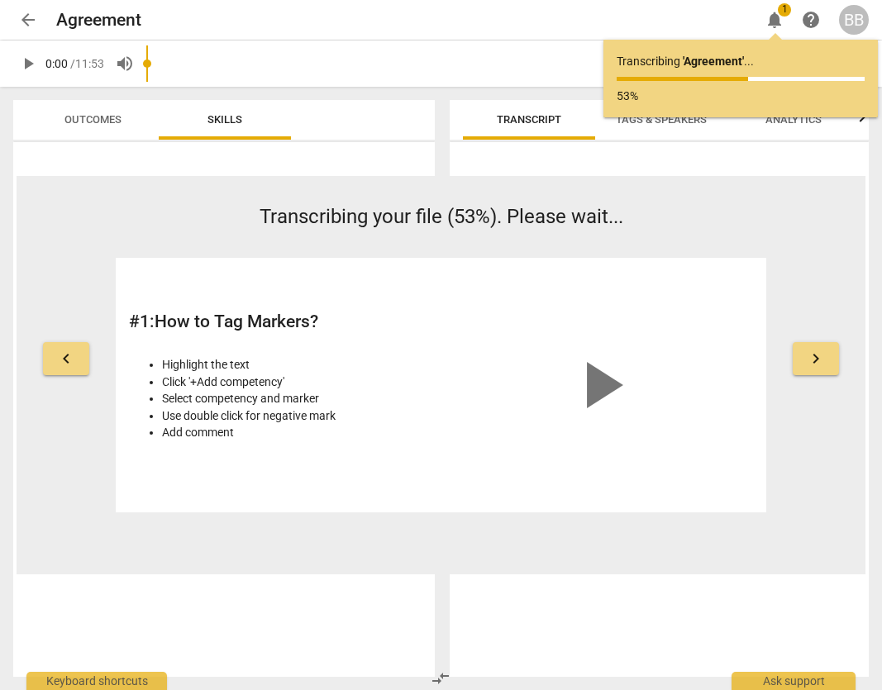
click at [26, 24] on span "arrow_back" at bounding box center [28, 20] width 20 height 20
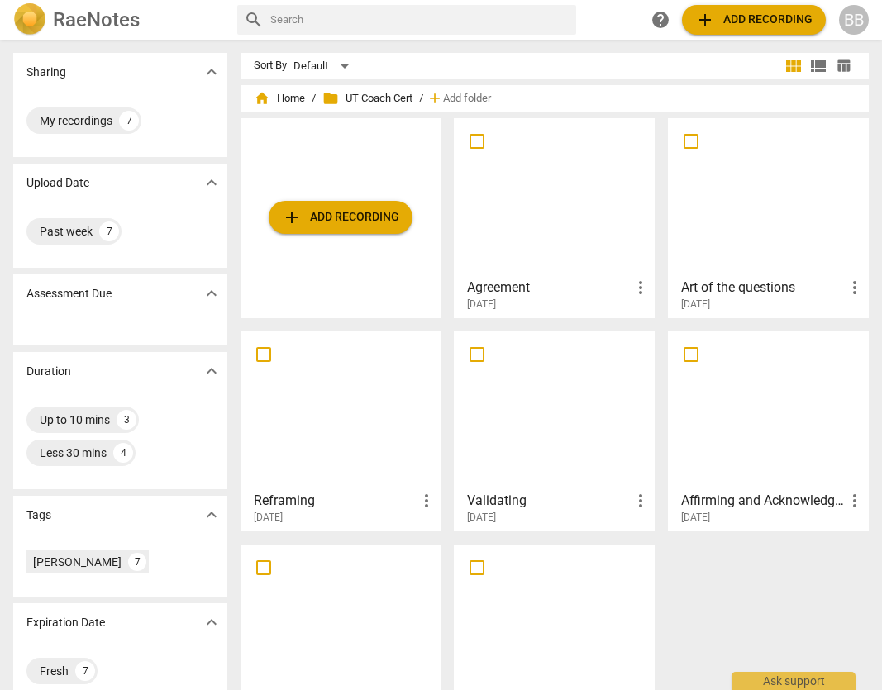
click at [772, 216] on div at bounding box center [768, 197] width 189 height 146
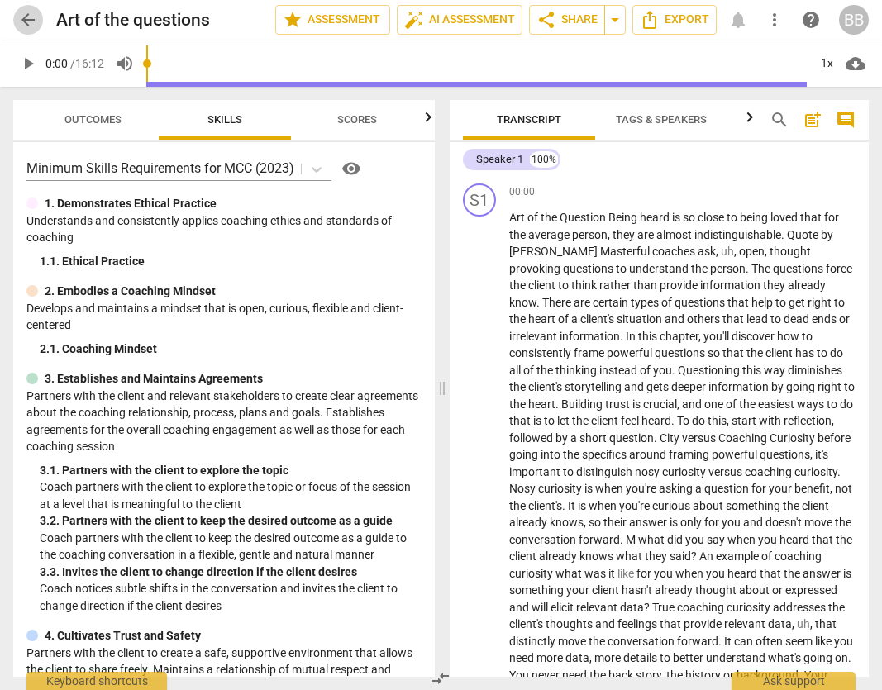
click at [32, 23] on span "arrow_back" at bounding box center [28, 20] width 20 height 20
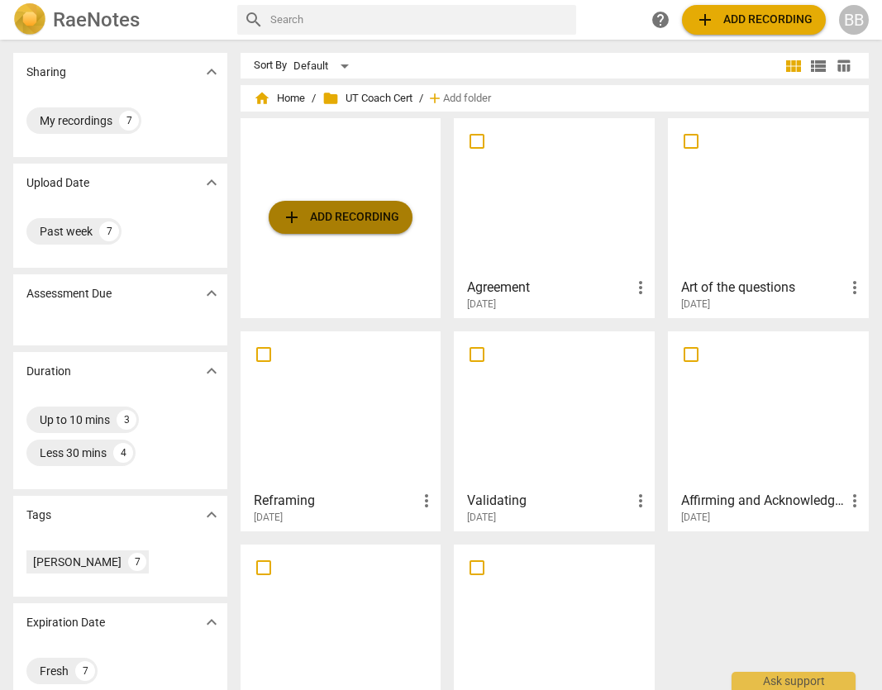
click at [365, 210] on span "add Add recording" at bounding box center [340, 218] width 117 height 20
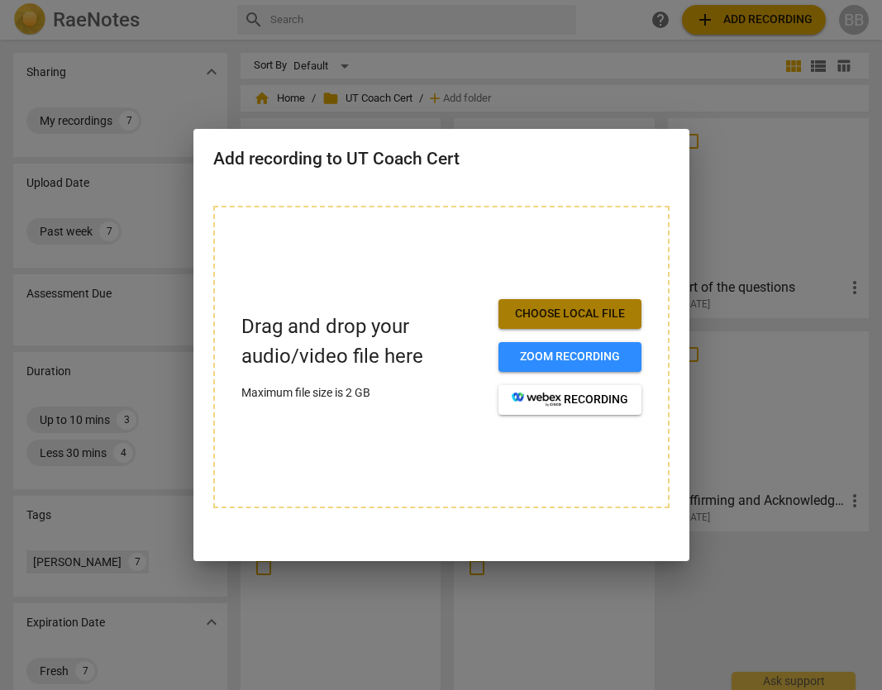
click at [610, 320] on span "Choose local file" at bounding box center [570, 314] width 117 height 17
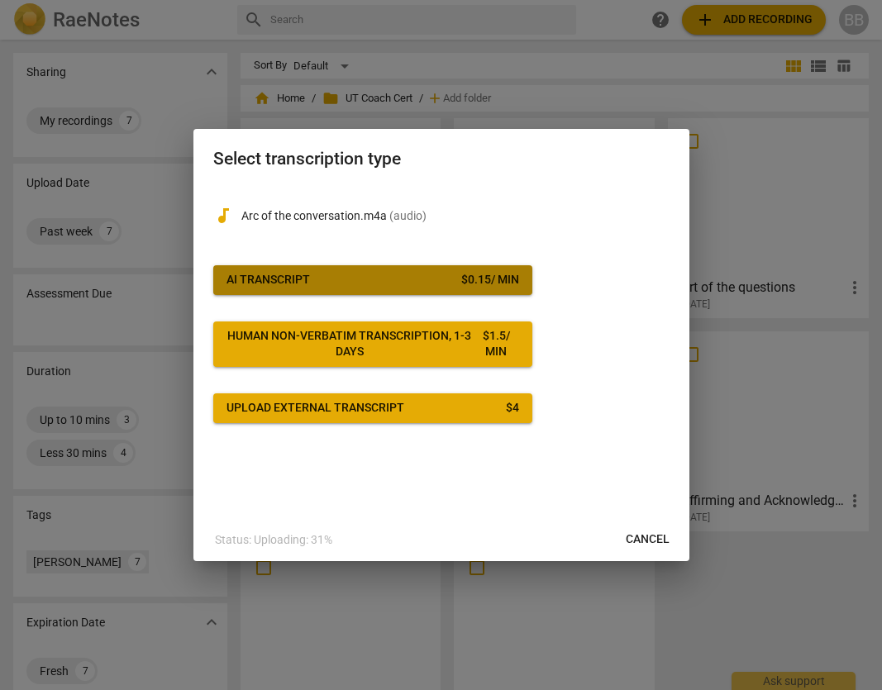
click at [406, 275] on span "AI Transcript $ 0.15 / min" at bounding box center [373, 280] width 293 height 17
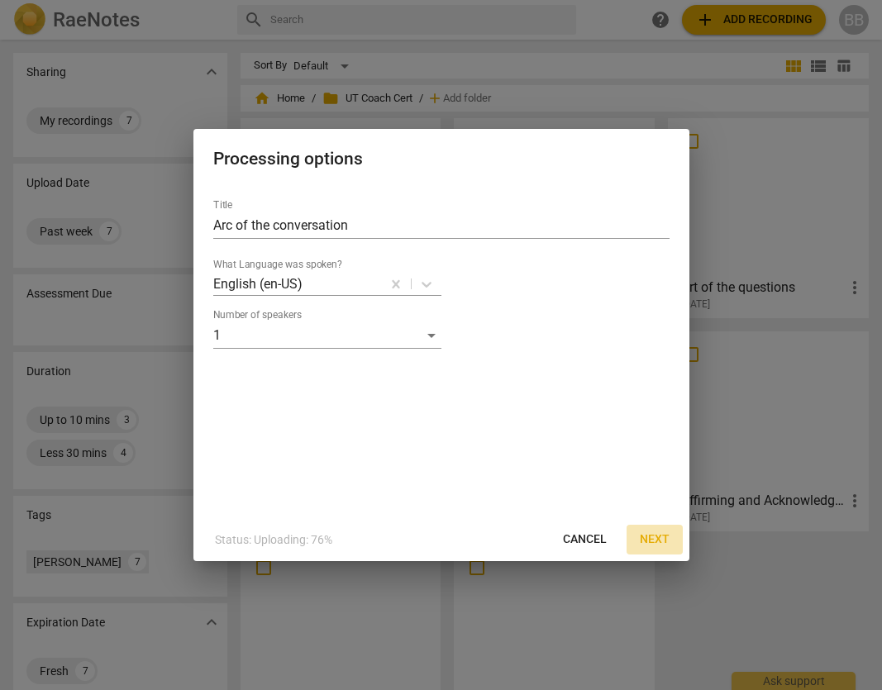
click at [651, 544] on span "Next" at bounding box center [655, 540] width 30 height 17
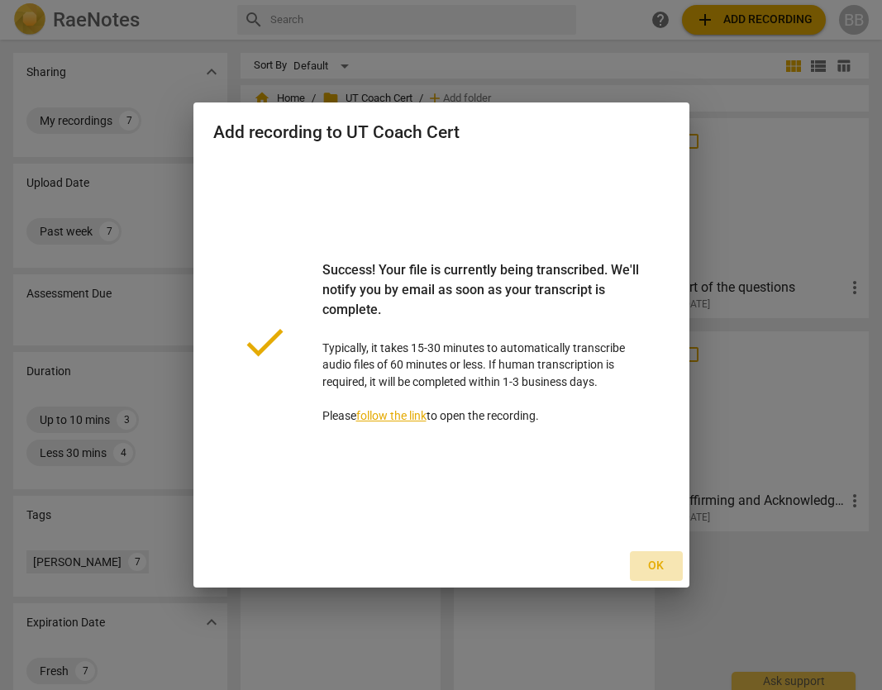
click at [651, 565] on span "Ok" at bounding box center [656, 566] width 26 height 17
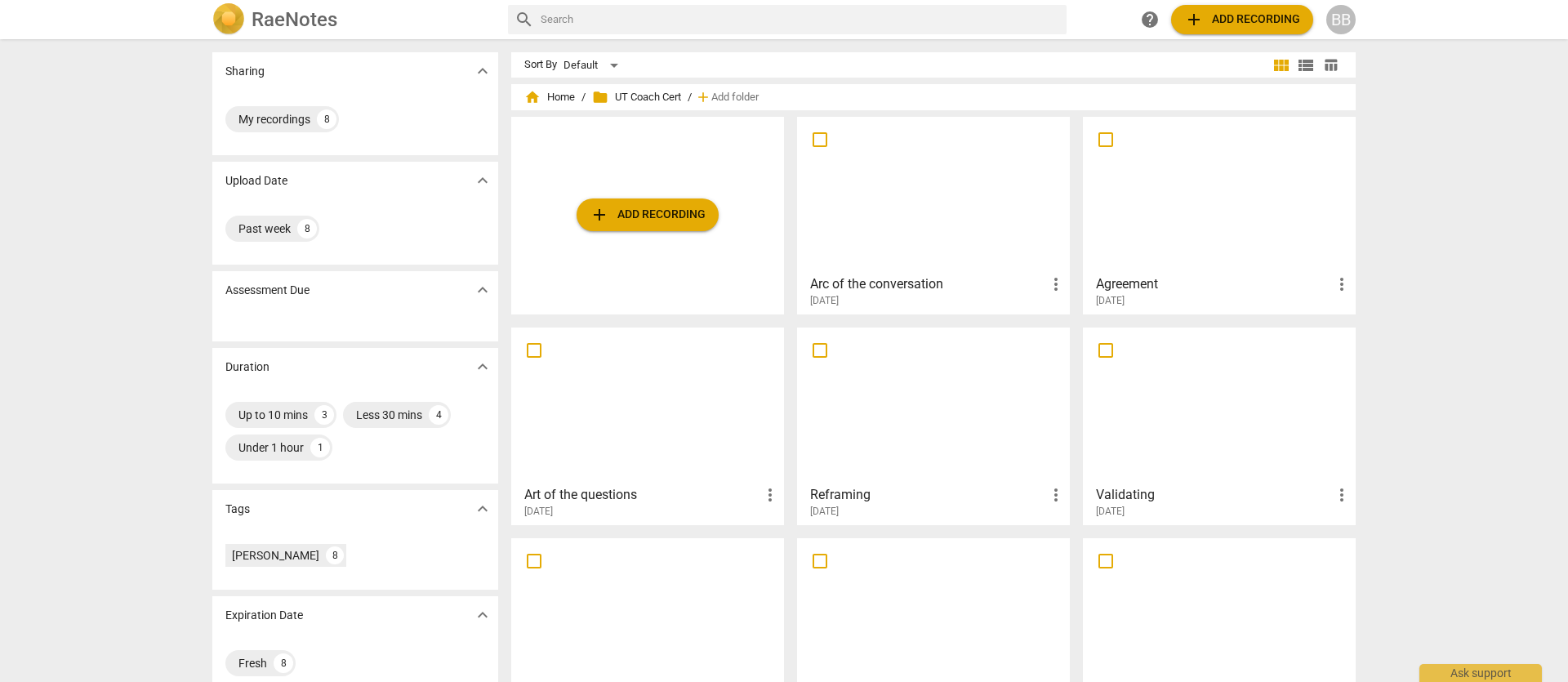
scroll to position [67, 0]
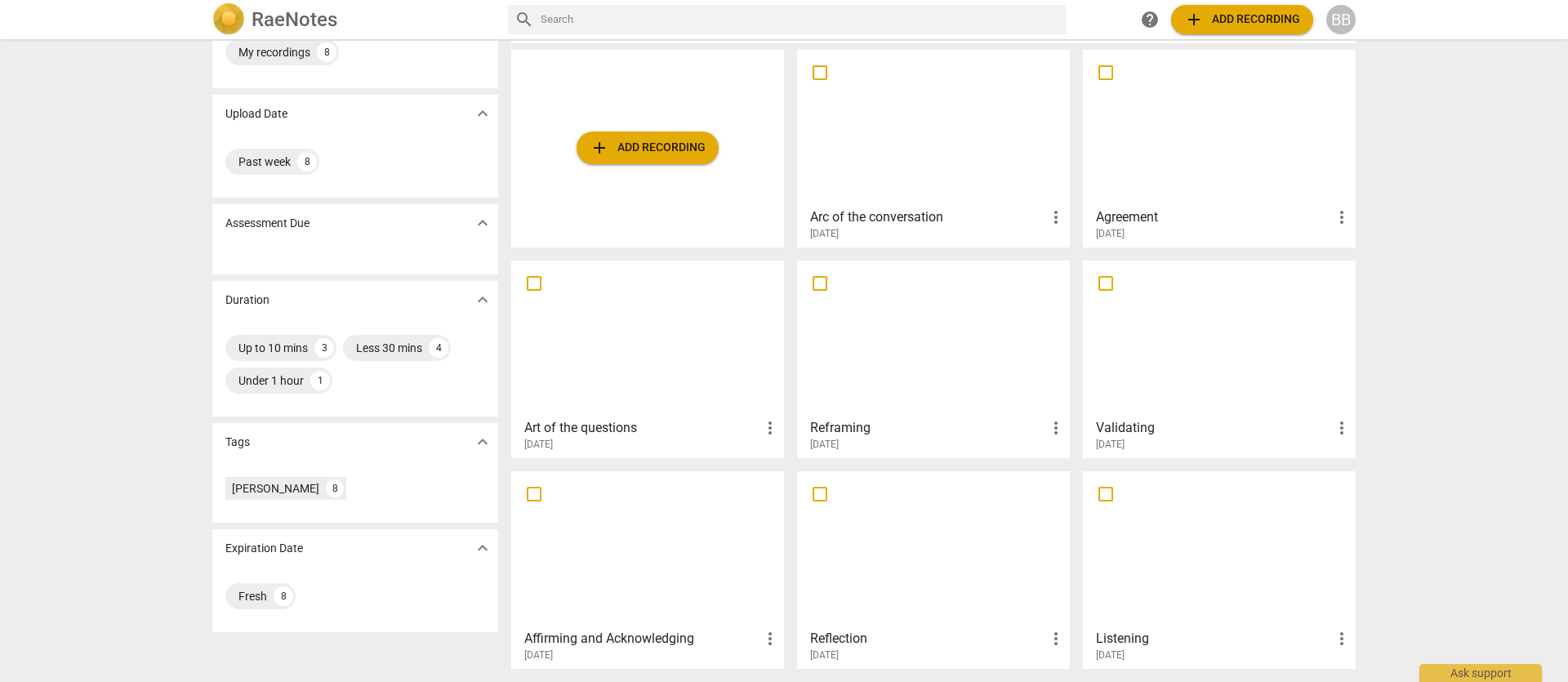
click at [870, 543] on div at bounding box center [1219, 550] width 262 height 144
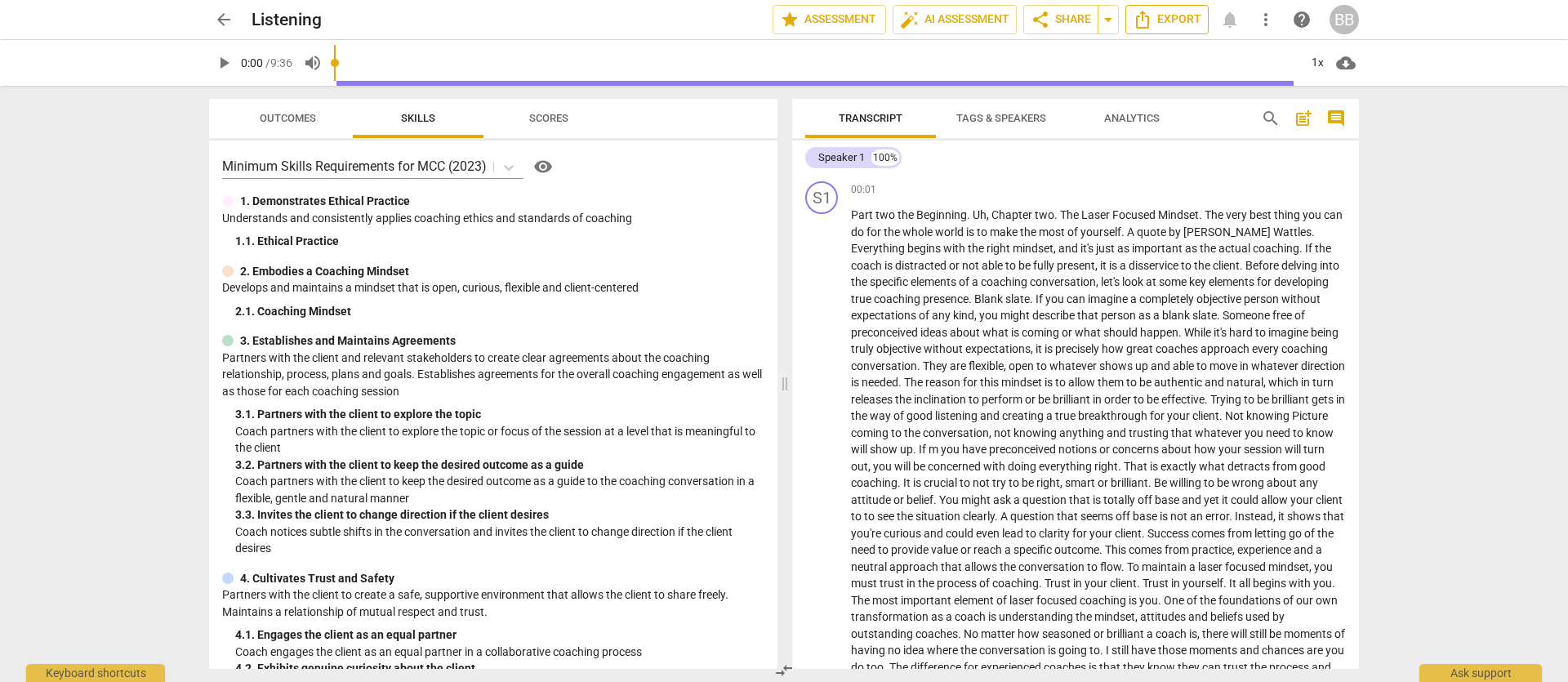
click at [870, 26] on span "Export" at bounding box center [1167, 20] width 68 height 20
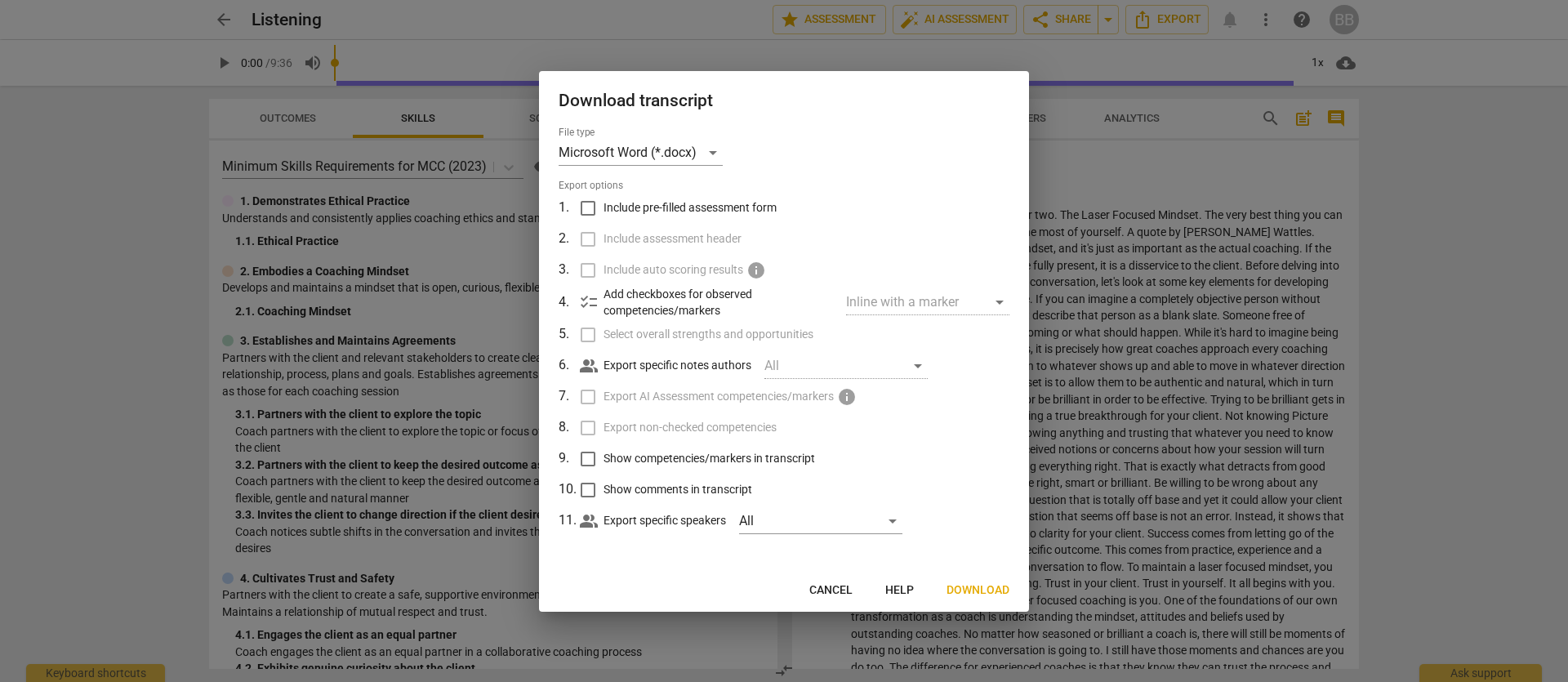
click at [870, 589] on span "Download" at bounding box center [978, 590] width 63 height 17
